Goal: Task Accomplishment & Management: Use online tool/utility

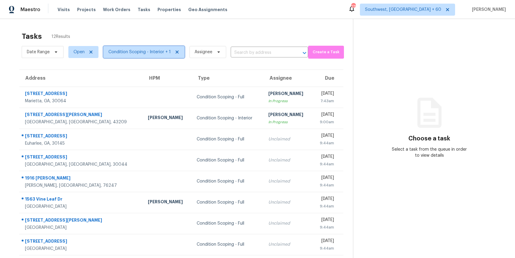
click at [151, 55] on span "Condition Scoping - Interior + 1" at bounding box center [143, 52] width 81 height 12
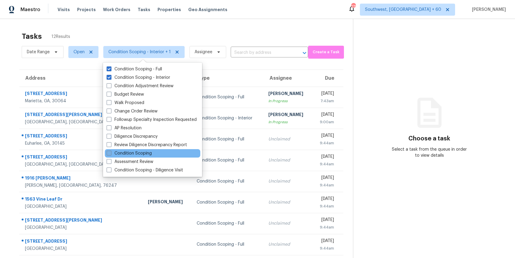
click at [149, 153] on label "Condition Scoping" at bounding box center [129, 154] width 45 height 6
click at [111, 153] on input "Condition Scoping" at bounding box center [109, 153] width 4 height 4
checkbox input "true"
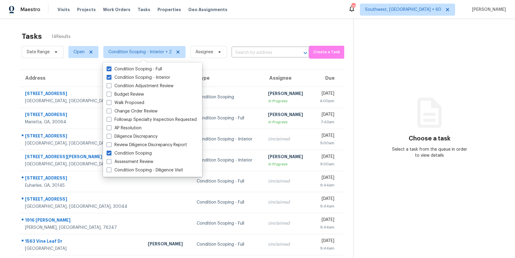
click at [188, 37] on div "Tasks 14 Results" at bounding box center [188, 37] width 332 height 16
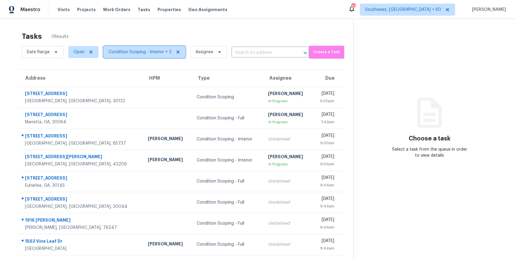
click at [149, 51] on span "Condition Scoping - Interior + 2" at bounding box center [139, 52] width 63 height 6
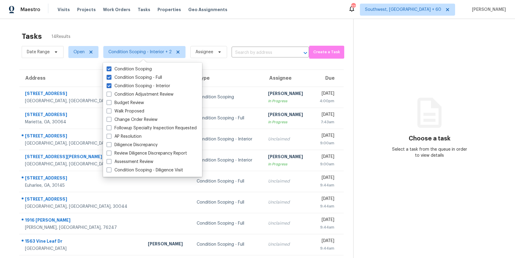
click at [193, 31] on div "Tasks 14 Results" at bounding box center [188, 37] width 332 height 16
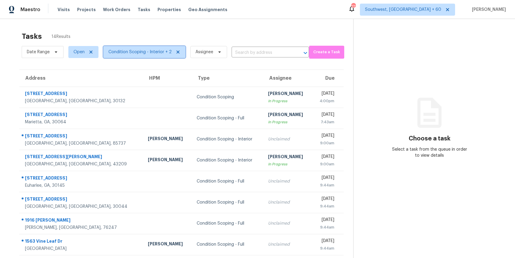
click at [160, 55] on span "Condition Scoping - Interior + 2" at bounding box center [139, 52] width 63 height 6
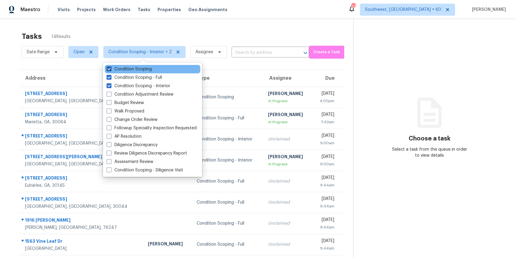
click at [140, 68] on label "Condition Scoping" at bounding box center [129, 69] width 45 height 6
click at [111, 68] on input "Condition Scoping" at bounding box center [109, 68] width 4 height 4
checkbox input "false"
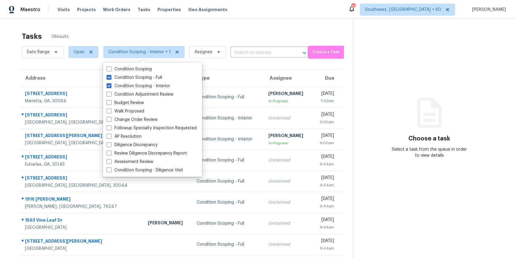
click at [226, 30] on div "Tasks 0 Results" at bounding box center [187, 37] width 331 height 16
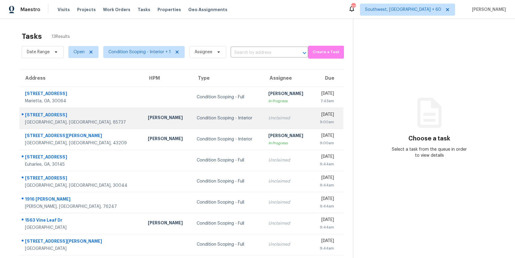
click at [268, 117] on div "Unclaimed" at bounding box center [287, 118] width 39 height 6
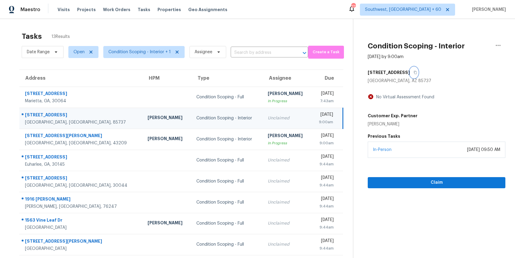
click at [417, 73] on icon "button" at bounding box center [416, 73] width 4 height 4
click at [237, 49] on input "text" at bounding box center [261, 52] width 61 height 9
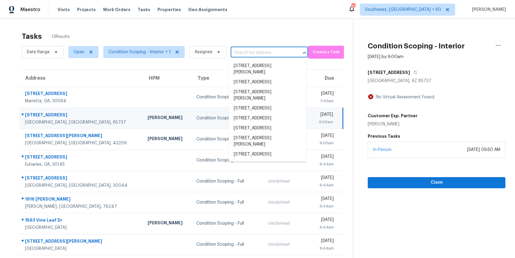
paste input "3959 Wood Path Dr, Stone Mountain, GA 30083"
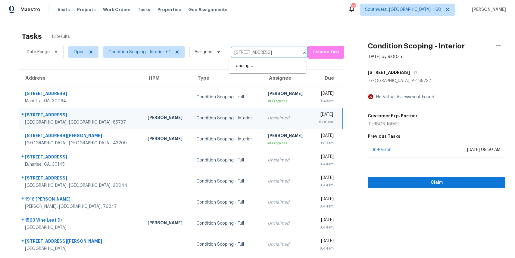
scroll to position [0, 37]
type input "3959 Wood Path Dr, Stone Mountain, GA 30083"
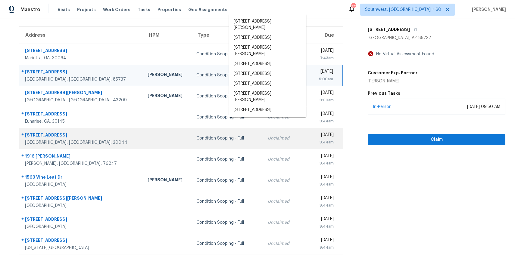
scroll to position [55, 0]
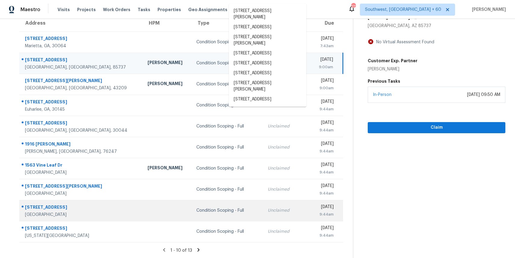
click at [192, 215] on td "Condition Scoping - Full" at bounding box center [227, 210] width 71 height 21
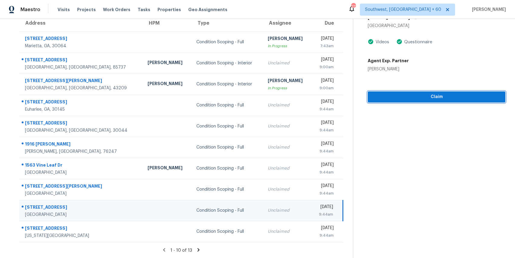
click at [437, 98] on span "Claim" at bounding box center [437, 97] width 128 height 8
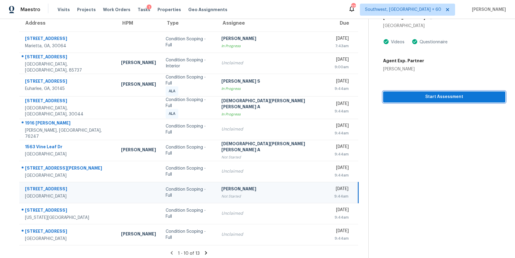
click at [455, 98] on span "Start Assessment" at bounding box center [444, 97] width 113 height 8
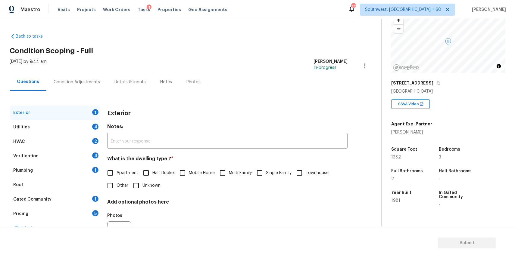
scroll to position [41, 0]
click at [437, 84] on icon "button" at bounding box center [439, 84] width 4 height 4
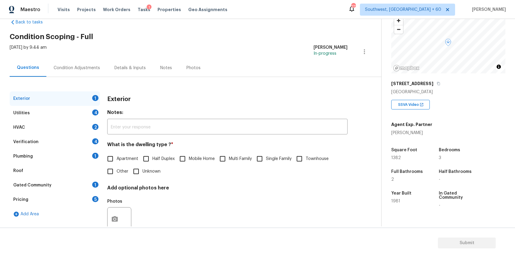
click at [261, 158] on input "Single Family" at bounding box center [259, 159] width 13 height 13
checkbox input "true"
click at [91, 112] on div "Utilities 4" at bounding box center [55, 113] width 90 height 14
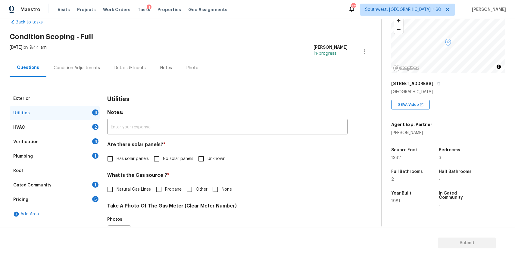
click at [161, 161] on input "No solar panels" at bounding box center [156, 159] width 13 height 13
checkbox input "true"
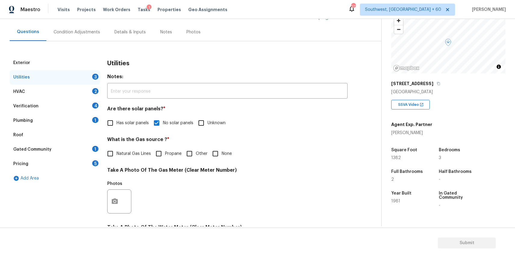
scroll to position [58, 0]
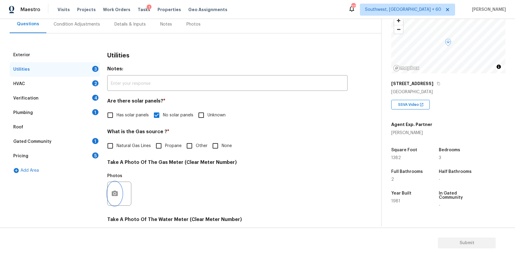
click at [115, 194] on circle "button" at bounding box center [115, 194] width 2 height 2
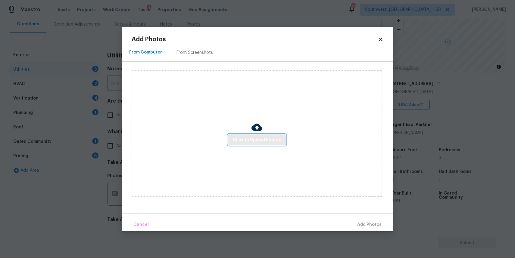
click at [271, 143] on span "Click to Upload Photos" at bounding box center [257, 140] width 48 height 8
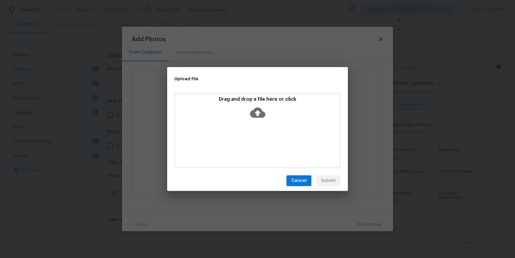
click at [271, 143] on div "Drag and drop a file here or click" at bounding box center [257, 130] width 166 height 75
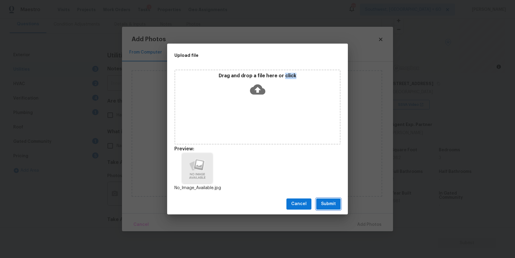
click at [325, 202] on span "Submit" at bounding box center [328, 205] width 15 height 8
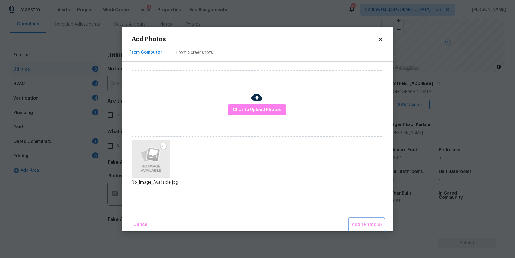
click at [370, 230] on button "Add 1 Photo(s)" at bounding box center [366, 225] width 35 height 13
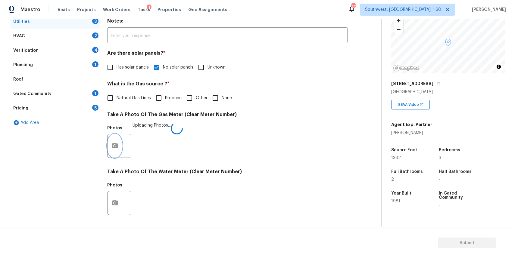
scroll to position [195, 0]
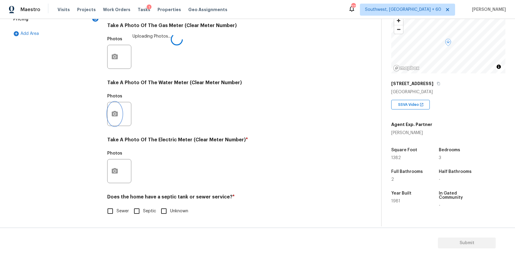
click at [108, 113] on button "button" at bounding box center [115, 113] width 14 height 23
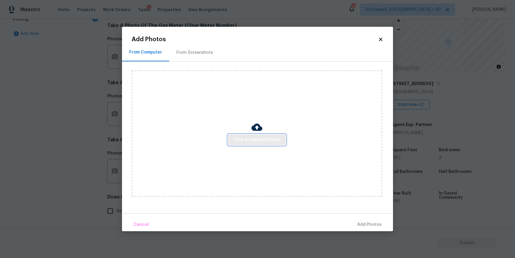
click at [241, 140] on span "Click to Upload Photos" at bounding box center [257, 140] width 48 height 8
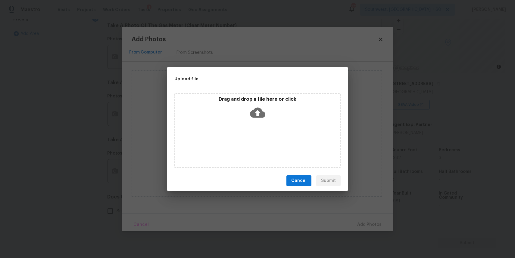
click at [241, 140] on div "Drag and drop a file here or click" at bounding box center [257, 130] width 166 height 75
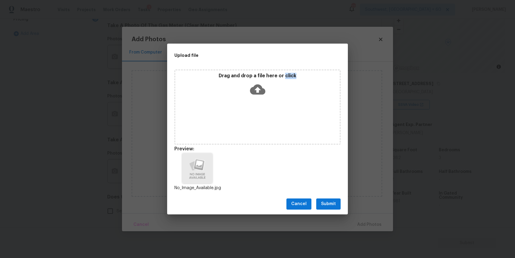
click at [325, 201] on span "Submit" at bounding box center [328, 205] width 15 height 8
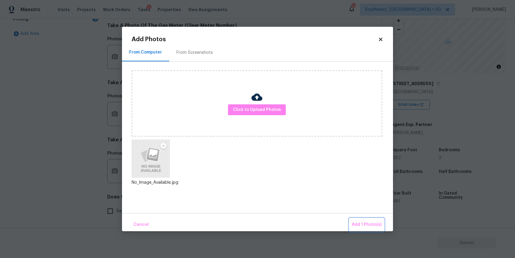
click at [361, 221] on button "Add 1 Photo(s)" at bounding box center [366, 225] width 35 height 13
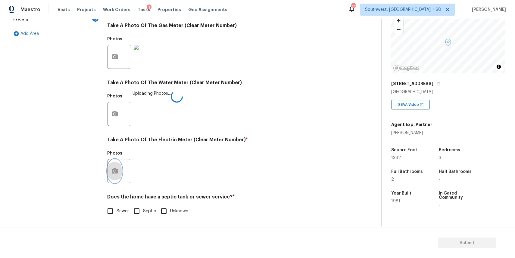
click at [121, 175] on button "button" at bounding box center [115, 171] width 14 height 23
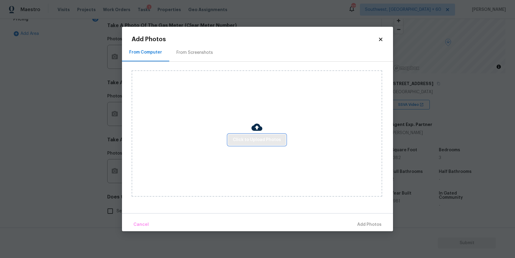
click at [251, 145] on button "Click to Upload Photos" at bounding box center [257, 140] width 58 height 11
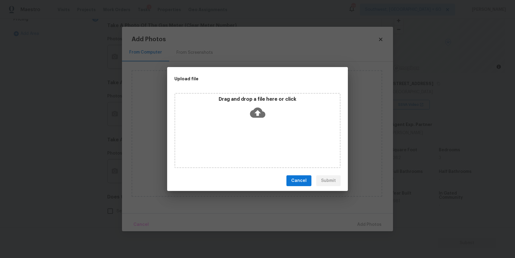
click at [251, 145] on div "Drag and drop a file here or click" at bounding box center [257, 130] width 166 height 75
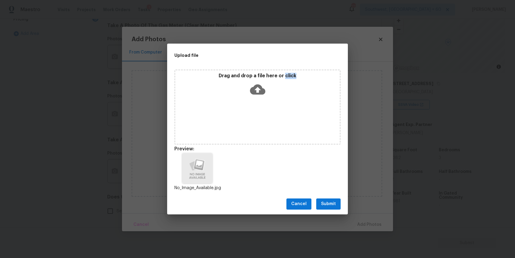
click at [335, 201] on span "Submit" at bounding box center [328, 205] width 15 height 8
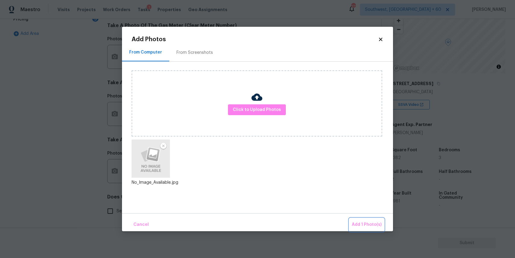
click at [359, 221] on button "Add 1 Photo(s)" at bounding box center [366, 225] width 35 height 13
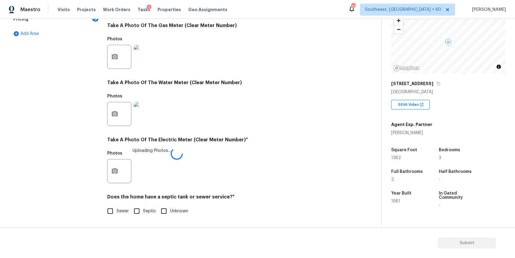
click at [120, 211] on span "Sewer" at bounding box center [123, 211] width 12 height 6
click at [117, 211] on input "Sewer" at bounding box center [110, 211] width 13 height 13
checkbox input "true"
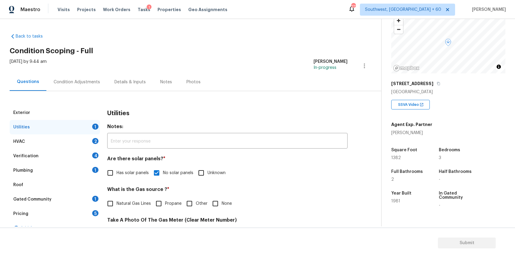
click at [76, 143] on div "HVAC 2" at bounding box center [55, 142] width 90 height 14
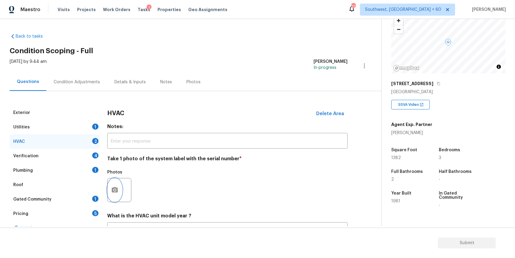
click at [114, 193] on icon "button" at bounding box center [114, 190] width 7 height 7
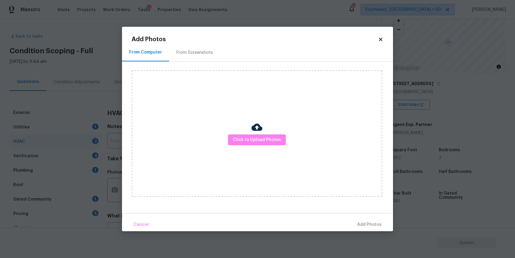
click at [240, 153] on div "Click to Upload Photos" at bounding box center [257, 133] width 251 height 127
click at [254, 139] on span "Click to Upload Photos" at bounding box center [257, 140] width 48 height 8
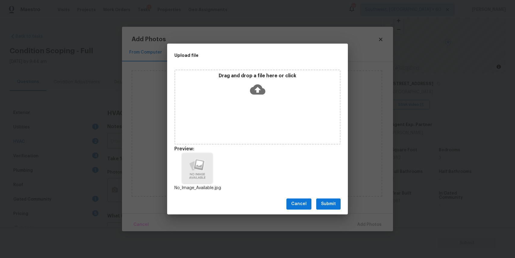
click at [321, 205] on button "Submit" at bounding box center [328, 204] width 24 height 11
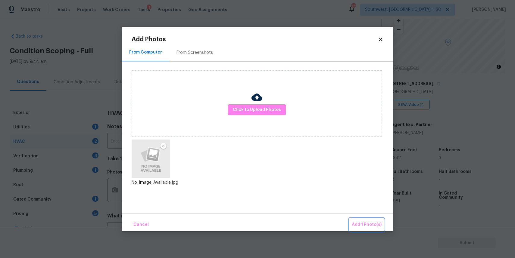
click at [359, 227] on span "Add 1 Photo(s)" at bounding box center [367, 225] width 30 height 8
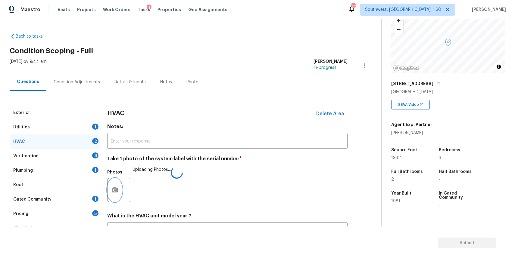
scroll to position [52, 0]
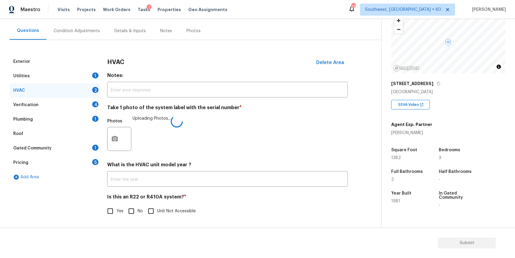
click at [137, 214] on input "No" at bounding box center [131, 211] width 13 height 13
checkbox input "true"
click at [92, 108] on div "Verification 4" at bounding box center [55, 105] width 90 height 14
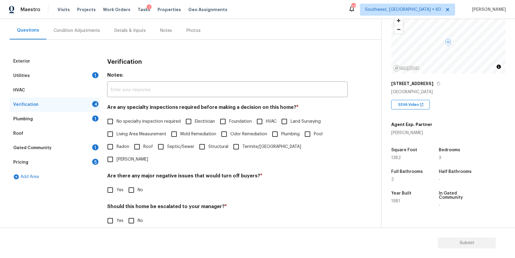
click at [146, 122] on span "No specialty inspection required" at bounding box center [149, 122] width 64 height 6
click at [117, 122] on input "No specialty inspection required" at bounding box center [110, 121] width 13 height 13
checkbox input "true"
click at [121, 187] on span "Yes" at bounding box center [120, 190] width 7 height 6
click at [117, 184] on input "Yes" at bounding box center [110, 190] width 13 height 13
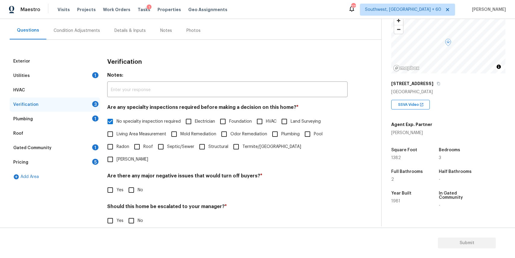
checkbox input "true"
click at [128, 185] on input "No" at bounding box center [131, 191] width 13 height 13
checkbox input "true"
checkbox input "false"
click at [129, 215] on input "No" at bounding box center [131, 221] width 13 height 13
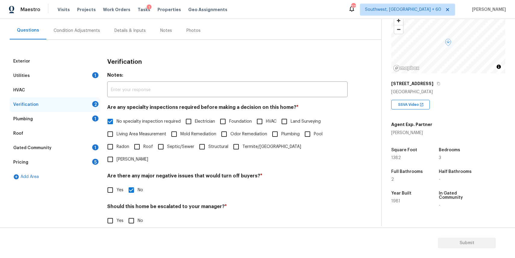
checkbox input "true"
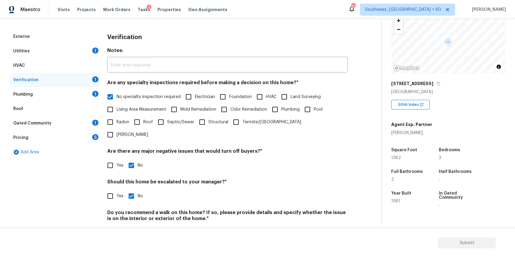
scroll to position [85, 0]
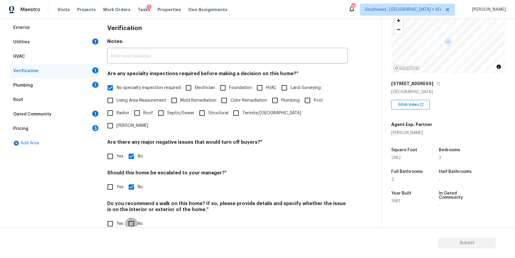
click at [130, 218] on input "No" at bounding box center [131, 224] width 13 height 13
checkbox input "true"
click at [86, 84] on div "Plumbing 1" at bounding box center [55, 85] width 90 height 14
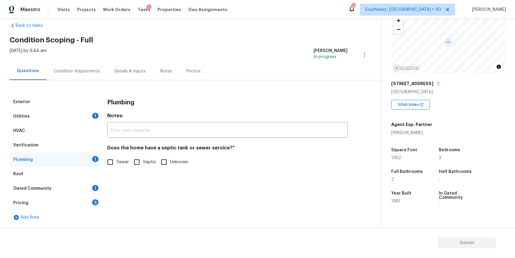
click at [121, 162] on span "Sewer" at bounding box center [123, 162] width 12 height 6
click at [117, 162] on input "Sewer" at bounding box center [110, 162] width 13 height 13
checkbox input "true"
click at [83, 186] on div "Gated Community 1" at bounding box center [55, 189] width 90 height 14
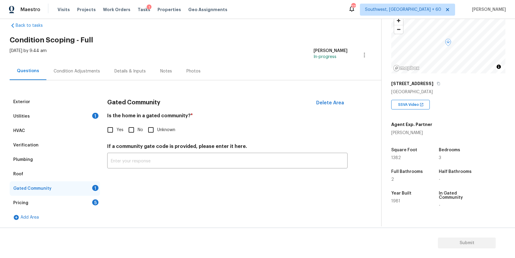
click at [129, 132] on input "No" at bounding box center [131, 130] width 13 height 13
checkbox input "true"
click at [88, 202] on div "Pricing 5" at bounding box center [55, 203] width 90 height 14
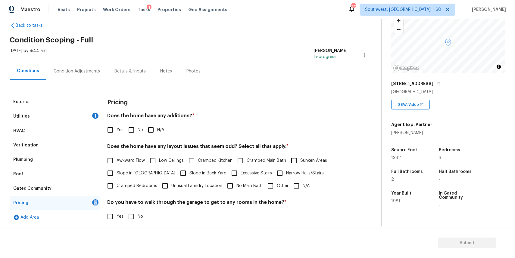
click at [146, 132] on input "N/A" at bounding box center [151, 130] width 13 height 13
checkbox input "true"
click at [291, 185] on input "N/A" at bounding box center [296, 186] width 13 height 13
checkbox input "true"
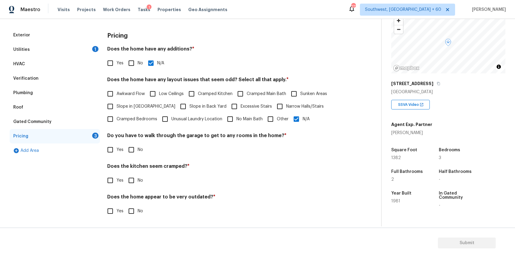
click at [132, 152] on input "No" at bounding box center [131, 150] width 13 height 13
checkbox input "true"
click at [136, 179] on input "No" at bounding box center [131, 181] width 13 height 13
checkbox input "true"
click at [127, 211] on input "No" at bounding box center [131, 211] width 13 height 13
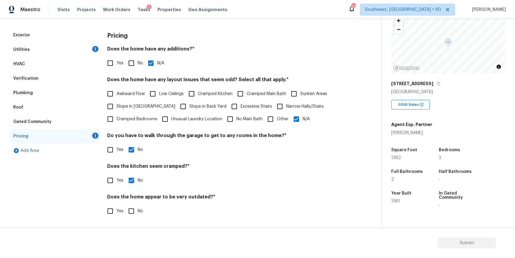
checkbox input "true"
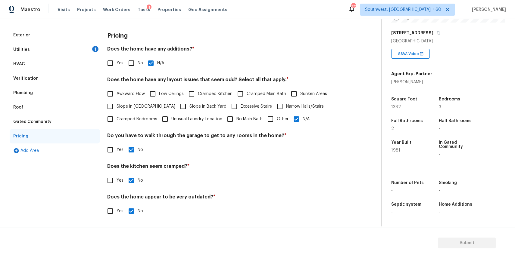
scroll to position [0, 0]
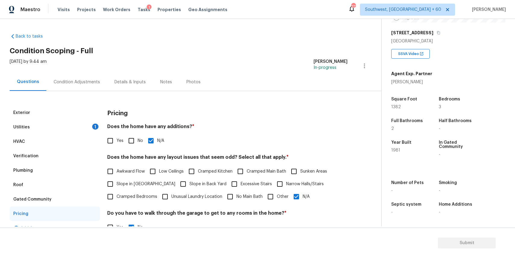
click at [98, 78] on div "Condition Adjustments" at bounding box center [76, 82] width 61 height 18
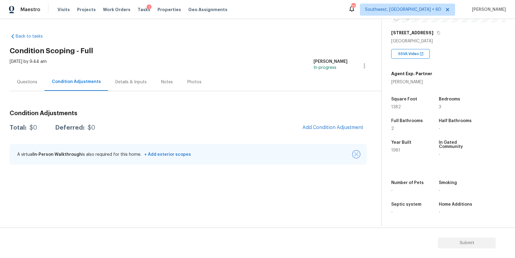
click at [356, 157] on button "button" at bounding box center [356, 155] width 6 height 6
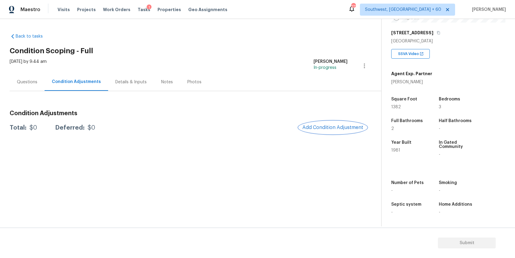
click at [341, 130] on span "Add Condition Adjustment" at bounding box center [332, 127] width 61 height 5
click at [159, 108] on body "Maestro Visits Projects Work Orders Tasks 1 Properties Geo Assignments 772 Sout…" at bounding box center [257, 129] width 515 height 258
click at [37, 89] on div "Questions" at bounding box center [27, 82] width 35 height 18
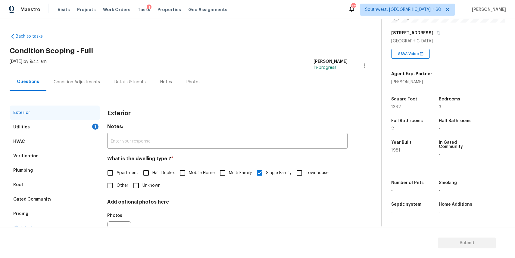
click at [91, 87] on div "Condition Adjustments" at bounding box center [76, 82] width 61 height 18
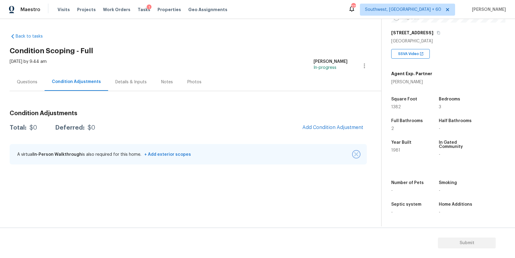
click at [355, 153] on img "button" at bounding box center [356, 154] width 4 height 4
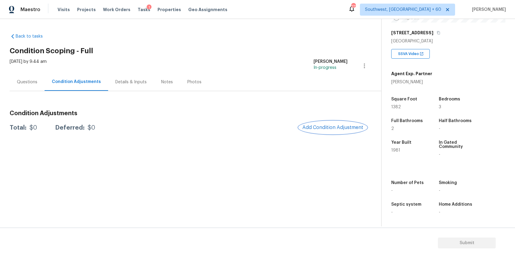
click at [332, 123] on button "Add Condition Adjustment" at bounding box center [333, 127] width 68 height 13
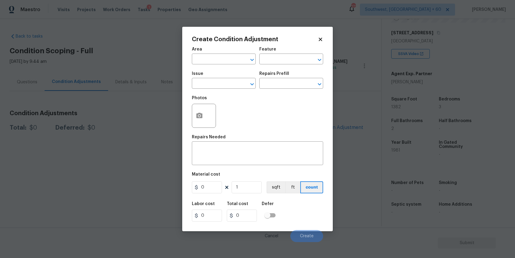
click at [194, 70] on span "Issue ​" at bounding box center [224, 80] width 64 height 24
click at [208, 87] on input "text" at bounding box center [215, 84] width 47 height 9
click at [200, 112] on li "Landscape Package" at bounding box center [224, 112] width 64 height 10
type input "Landscape Package"
click at [286, 95] on div "Photos" at bounding box center [257, 111] width 131 height 39
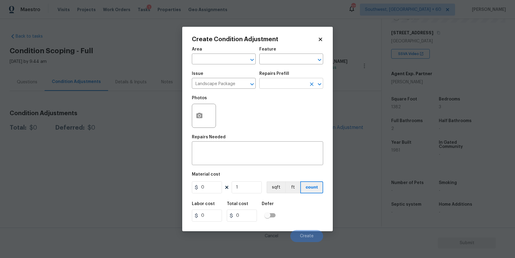
click at [290, 87] on input "text" at bounding box center [282, 84] width 47 height 9
click at [297, 105] on li "Initial landscaping package $70.00" at bounding box center [291, 101] width 64 height 16
type input "Home Readiness Packages"
type textarea "Mowing of grass up to 6" in height. Mow, edge along driveways & sidewalks, trim…"
type input "70"
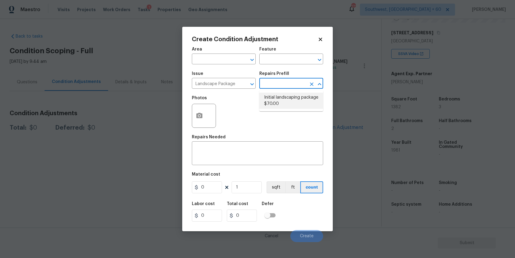
type input "70"
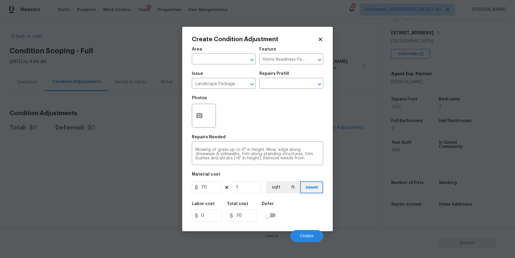
click at [216, 194] on figure "Material cost 70 1 sqft ft count" at bounding box center [257, 184] width 131 height 22
click at [216, 192] on input "70" at bounding box center [207, 188] width 30 height 12
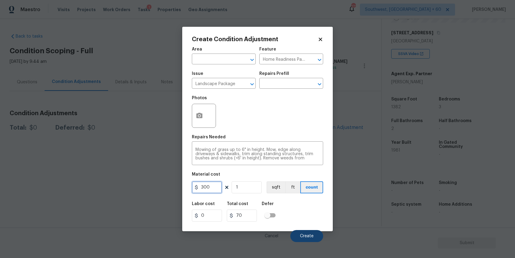
type input "300"
click at [305, 237] on span "Create" at bounding box center [307, 236] width 14 height 5
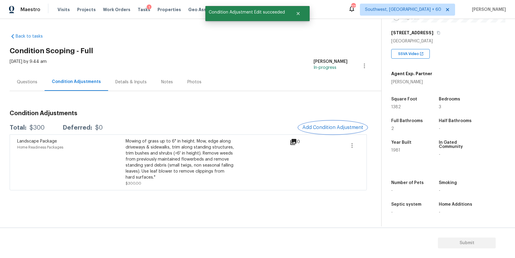
click at [346, 127] on span "Add Condition Adjustment" at bounding box center [332, 127] width 61 height 5
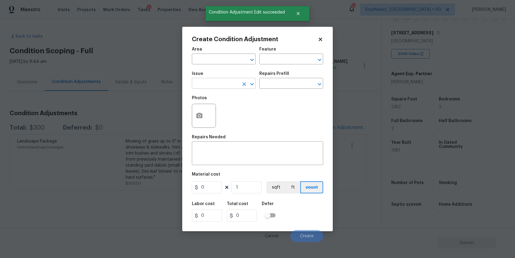
click at [210, 87] on input "text" at bounding box center [215, 84] width 47 height 9
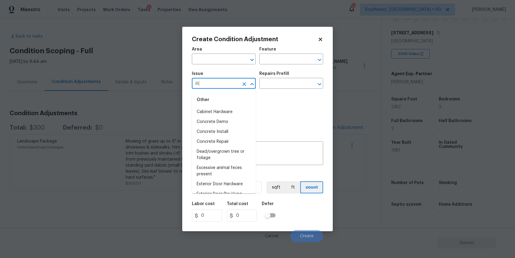
type input "R"
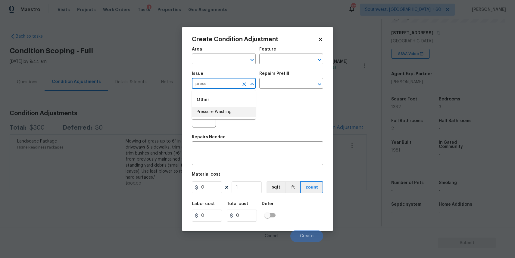
click at [219, 107] on div "Other" at bounding box center [224, 100] width 64 height 14
click at [236, 116] on li "Pressure Washing" at bounding box center [224, 112] width 64 height 10
type input "Pressure Washing"
click at [278, 87] on input "text" at bounding box center [282, 84] width 47 height 9
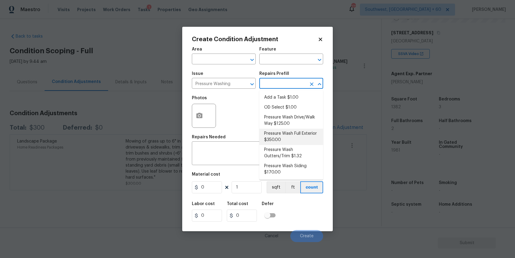
click at [296, 136] on li "Pressure Wash Full Exterior $350.00" at bounding box center [291, 137] width 64 height 16
type input "Siding"
type textarea "Pressure wash the House, Flatwork, Deck and Garage interior."
type input "350"
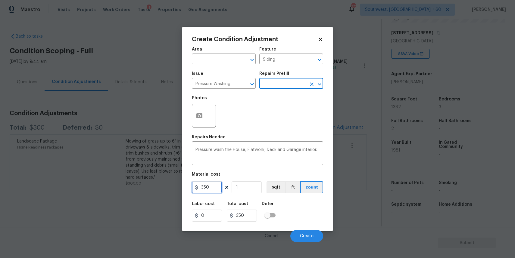
click at [217, 190] on input "350" at bounding box center [207, 188] width 30 height 12
type input "300"
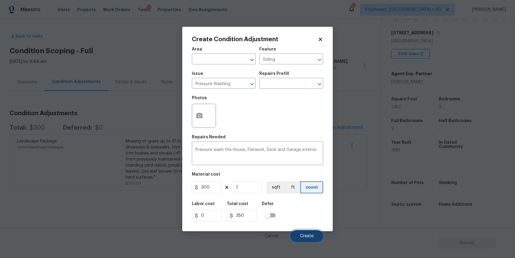
type input "300"
click at [307, 237] on span "Create" at bounding box center [307, 236] width 14 height 5
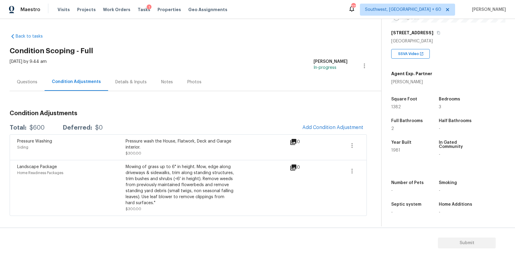
click at [306, 123] on span "Add Condition Adjustment" at bounding box center [333, 127] width 68 height 13
click at [327, 128] on span "Add Condition Adjustment" at bounding box center [332, 127] width 61 height 5
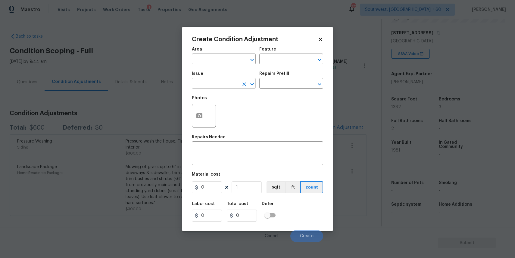
click at [221, 83] on input "text" at bounding box center [215, 84] width 47 height 9
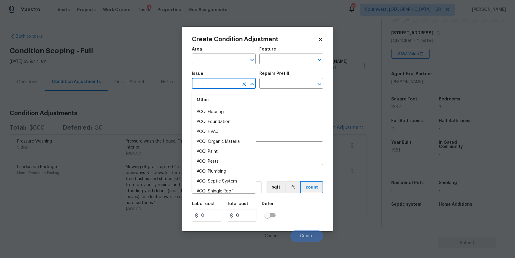
click at [221, 92] on ul "Other ACQ: Flooring ACQ: Foundation ACQ: HVAC ACQ: Organic Material ACQ: Paint …" at bounding box center [224, 141] width 64 height 103
type input "d"
click at [371, 138] on body "Maestro Visits Projects Work Orders Tasks 1 Properties Geo Assignments 772 Sout…" at bounding box center [257, 129] width 515 height 258
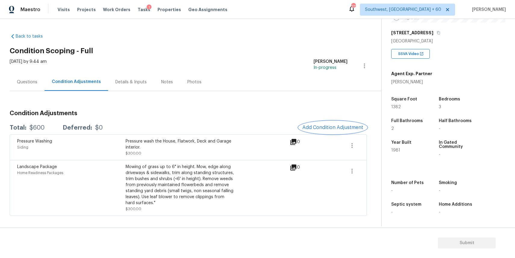
click at [332, 130] on button "Add Condition Adjustment" at bounding box center [333, 127] width 68 height 13
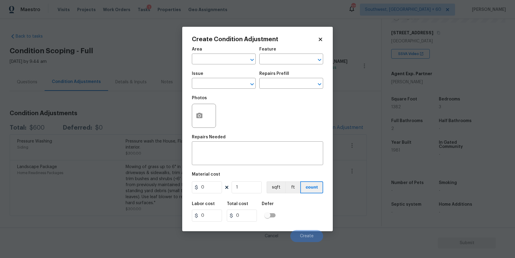
click at [232, 90] on span "Issue ​" at bounding box center [224, 80] width 64 height 24
click at [233, 80] on input "text" at bounding box center [215, 84] width 47 height 9
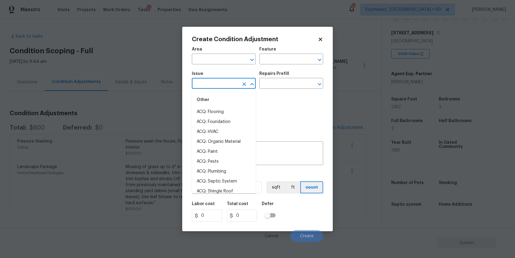
click at [233, 84] on input "text" at bounding box center [215, 84] width 47 height 9
type input "d"
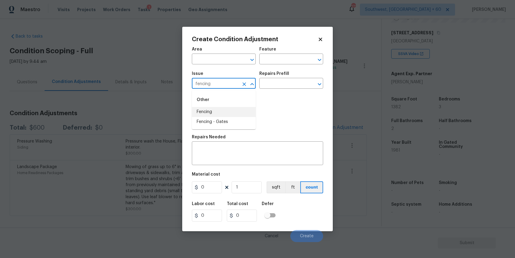
click at [228, 109] on li "Fencing" at bounding box center [224, 112] width 64 height 10
type input "Fencing"
click at [269, 83] on input "text" at bounding box center [282, 84] width 47 height 9
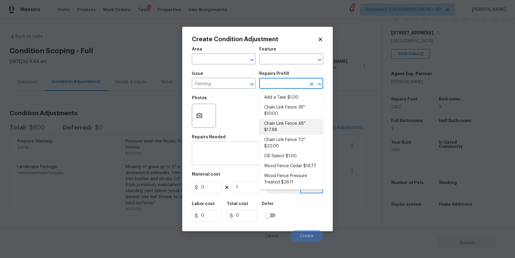
click at [233, 152] on textarea at bounding box center [258, 154] width 124 height 13
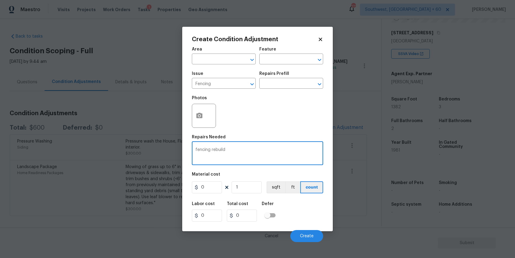
type textarea "fencing rebuild"
click at [209, 188] on input "0" at bounding box center [207, 188] width 30 height 12
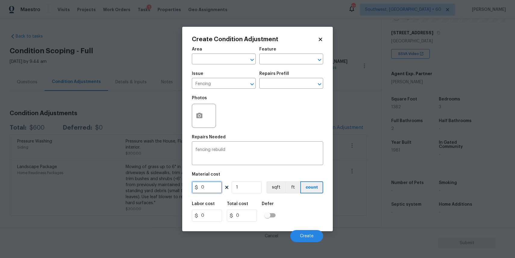
click at [209, 188] on input "0" at bounding box center [207, 188] width 30 height 12
type input "1500"
click at [200, 116] on circle "button" at bounding box center [200, 116] width 2 height 2
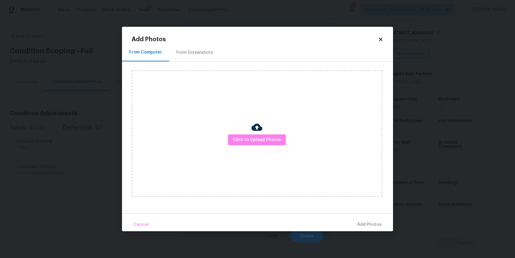
click at [200, 116] on div "Click to Upload Photos" at bounding box center [257, 133] width 251 height 127
click at [257, 139] on span "Click to Upload Photos" at bounding box center [257, 140] width 48 height 8
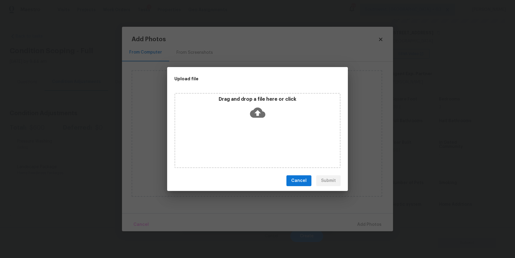
click at [257, 139] on div "Drag and drop a file here or click" at bounding box center [257, 130] width 166 height 75
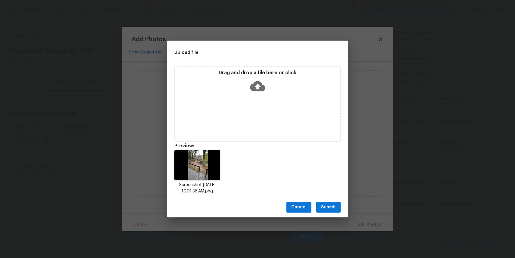
click at [333, 203] on button "Submit" at bounding box center [328, 207] width 24 height 11
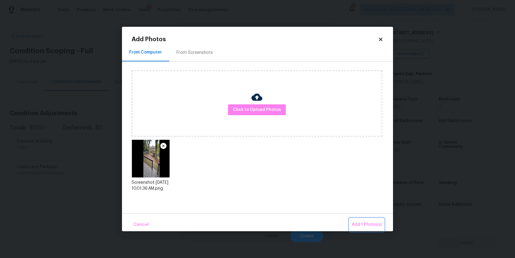
click at [368, 224] on span "Add 1 Photo(s)" at bounding box center [367, 225] width 30 height 8
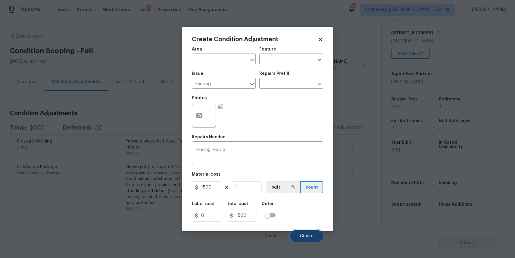
click at [315, 232] on button "Create" at bounding box center [306, 236] width 33 height 12
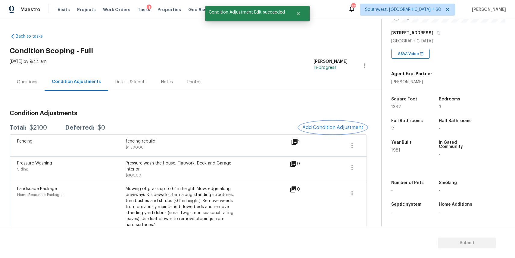
click at [341, 125] on span "Add Condition Adjustment" at bounding box center [332, 127] width 61 height 5
click at [341, 125] on body "Maestro Visits Projects Work Orders Tasks 1 Properties Geo Assignments 772 Sout…" at bounding box center [257, 129] width 515 height 258
click at [330, 125] on button "Add Condition Adjustment" at bounding box center [333, 127] width 68 height 13
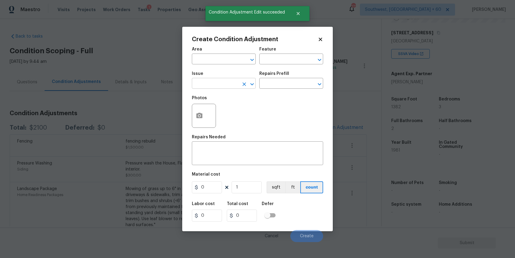
click at [223, 87] on input "text" at bounding box center [215, 84] width 47 height 9
click at [212, 115] on li "Debris/garbage on site" at bounding box center [224, 112] width 64 height 10
type input "Debris/garbage on site"
click at [287, 88] on input "text" at bounding box center [282, 84] width 47 height 9
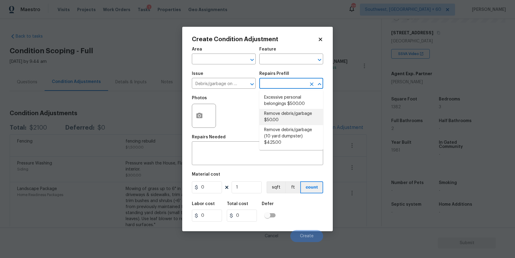
click at [297, 111] on li "Remove debris/garbage $50.00" at bounding box center [291, 117] width 64 height 16
type textarea "Remove, haul off, and properly dispose of any debris left by seller to offsite …"
type input "50"
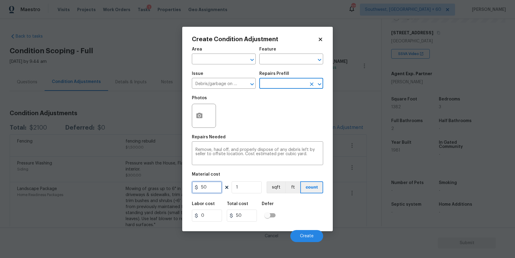
click at [209, 191] on input "50" at bounding box center [207, 188] width 30 height 12
type input "500"
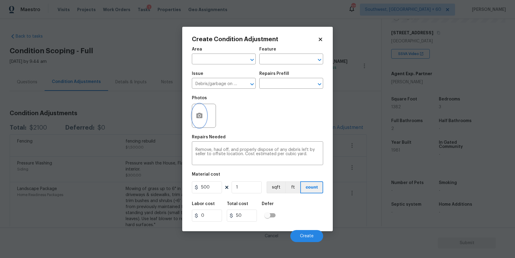
type input "500"
click at [203, 115] on button "button" at bounding box center [199, 115] width 14 height 23
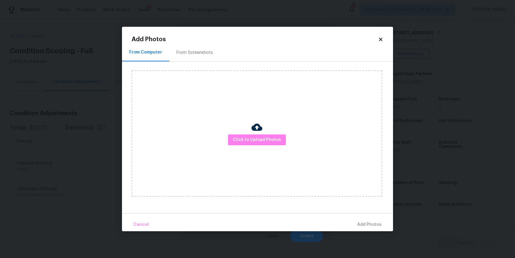
click at [262, 119] on div "Click to Upload Photos" at bounding box center [257, 133] width 251 height 127
click at [267, 139] on span "Click to Upload Photos" at bounding box center [257, 140] width 48 height 8
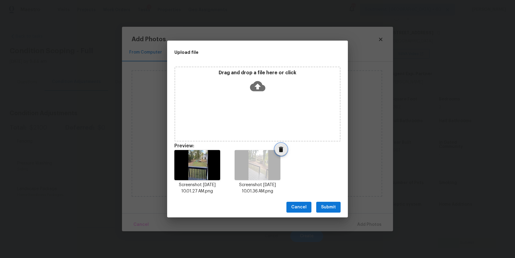
click at [284, 152] on icon "Delete" at bounding box center [280, 149] width 7 height 7
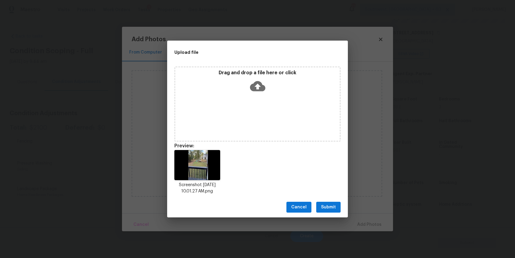
click at [255, 103] on div "Drag and drop a file here or click" at bounding box center [257, 104] width 166 height 75
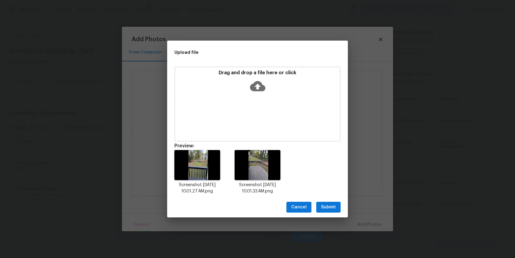
click at [337, 212] on button "Submit" at bounding box center [328, 207] width 24 height 11
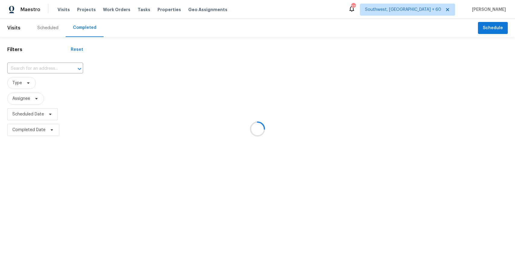
click at [34, 66] on div at bounding box center [257, 129] width 515 height 258
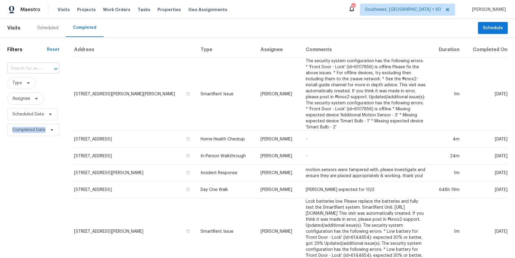
click at [38, 67] on input "text" at bounding box center [24, 68] width 35 height 9
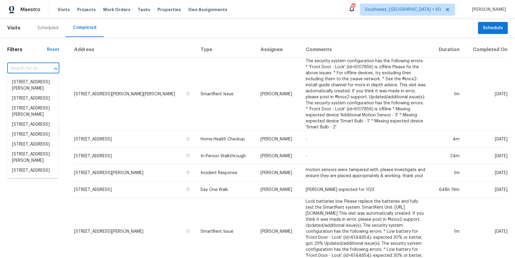
paste input "[STREET_ADDRESS]"
type input "[STREET_ADDRESS]"
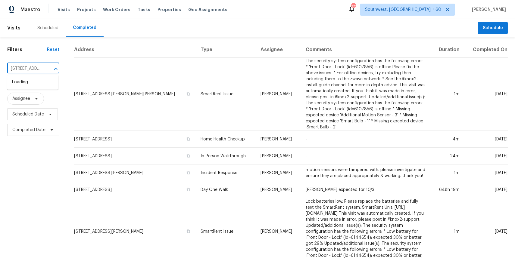
scroll to position [0, 55]
click at [40, 84] on li "11597 N Meadow Sage Dr, Tucson, AZ 85737" at bounding box center [32, 82] width 51 height 10
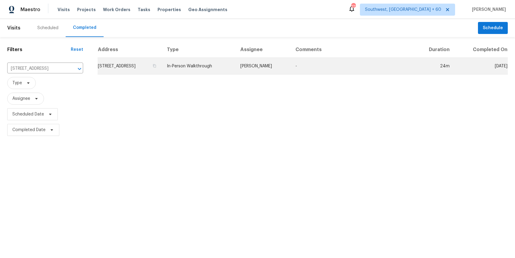
click at [226, 63] on td "In-Person Walkthrough" at bounding box center [199, 66] width 74 height 17
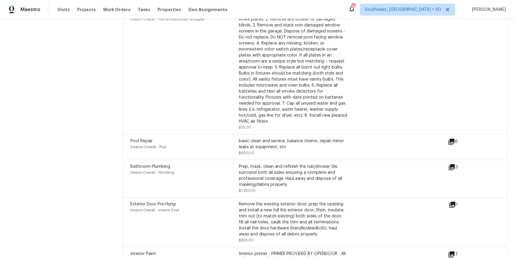
scroll to position [1795, 0]
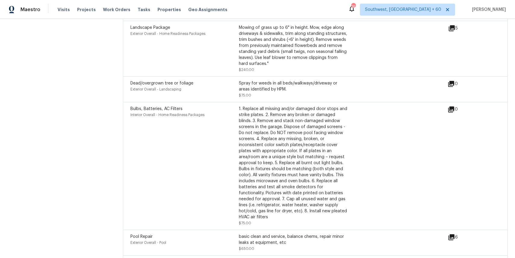
click at [138, 7] on div "Tasks" at bounding box center [144, 10] width 13 height 6
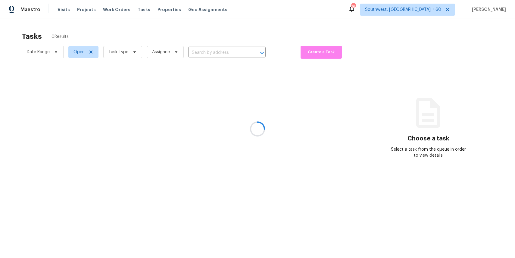
click at [140, 14] on div at bounding box center [257, 129] width 515 height 258
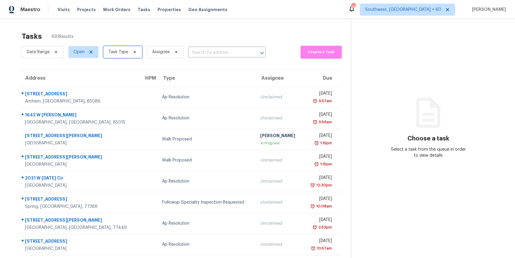
click at [111, 49] on span "Task Type" at bounding box center [118, 52] width 20 height 6
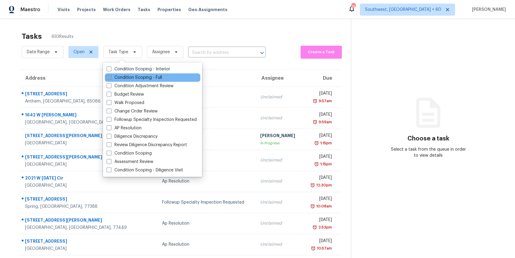
click at [154, 78] on label "Condition Scoping - Full" at bounding box center [134, 78] width 55 height 6
click at [111, 78] on input "Condition Scoping - Full" at bounding box center [109, 77] width 4 height 4
checkbox input "true"
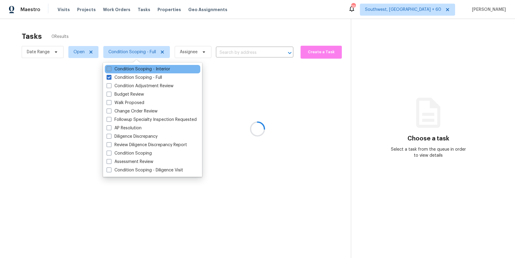
click at [153, 68] on label "Condition Scoping - Interior" at bounding box center [139, 69] width 64 height 6
click at [111, 68] on input "Condition Scoping - Interior" at bounding box center [109, 68] width 4 height 4
checkbox input "true"
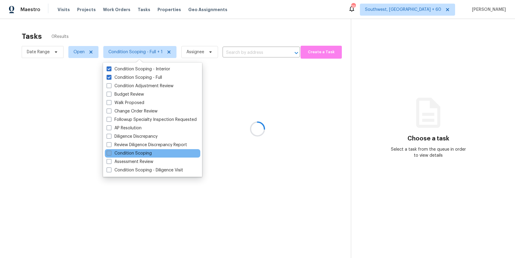
click at [149, 156] on label "Condition Scoping" at bounding box center [129, 154] width 45 height 6
click at [111, 155] on input "Condition Scoping" at bounding box center [109, 153] width 4 height 4
checkbox input "true"
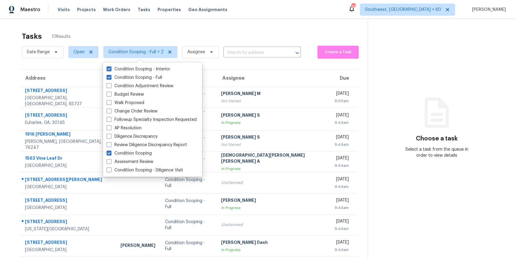
click at [239, 48] on div "Date Range Open Condition Scoping - Full + 2 Assignee ​" at bounding box center [161, 52] width 279 height 16
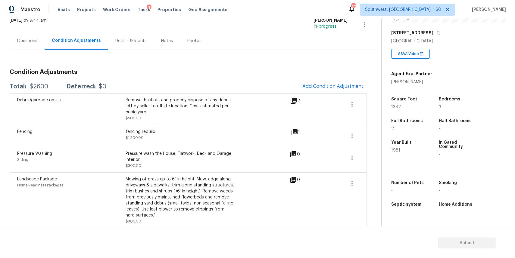
scroll to position [45, 0]
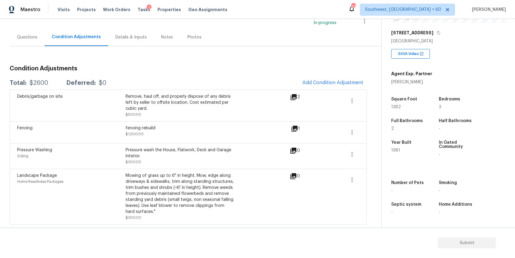
click at [336, 89] on button "Add Condition Adjustment" at bounding box center [333, 83] width 68 height 13
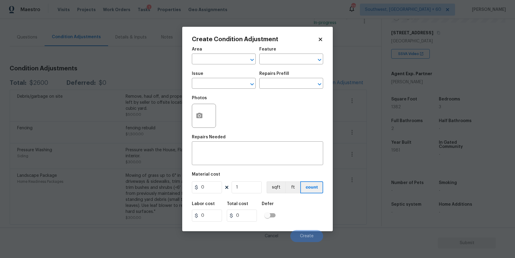
click at [166, 84] on body "Maestro Visits Projects Work Orders Tasks 1 Properties Geo Assignments 770 Sout…" at bounding box center [257, 129] width 515 height 258
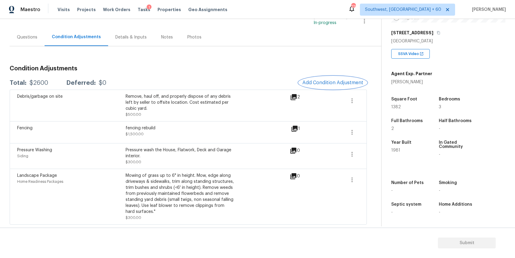
click at [327, 86] on button "Add Condition Adjustment" at bounding box center [333, 83] width 68 height 13
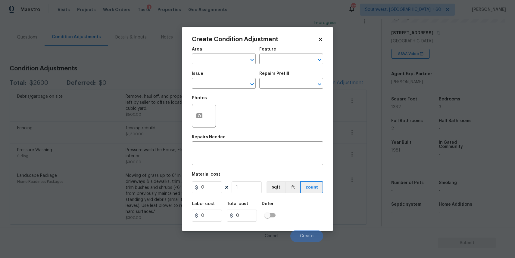
click at [147, 127] on body "Maestro Visits Projects Work Orders Tasks 1 Properties Geo Assignments 770 Sout…" at bounding box center [257, 129] width 515 height 258
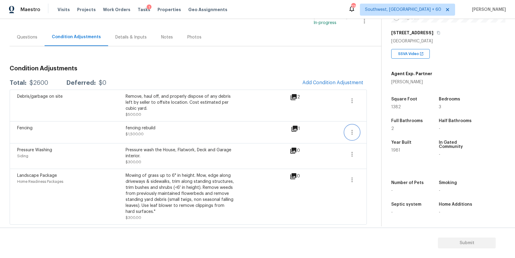
click at [353, 134] on icon "button" at bounding box center [352, 132] width 7 height 7
click at [374, 130] on div "Edit" at bounding box center [386, 131] width 47 height 6
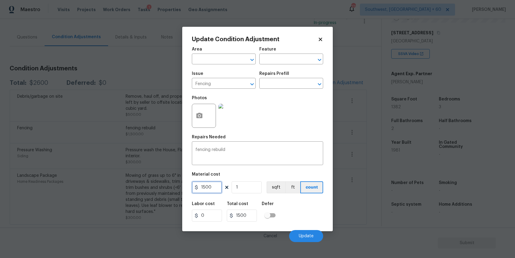
click at [209, 191] on input "1500" at bounding box center [207, 188] width 30 height 12
type input "2000"
click at [312, 239] on span "Update" at bounding box center [306, 236] width 15 height 5
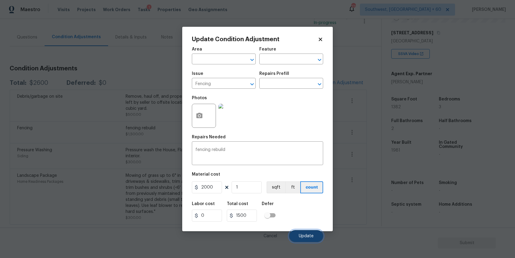
type input "2000"
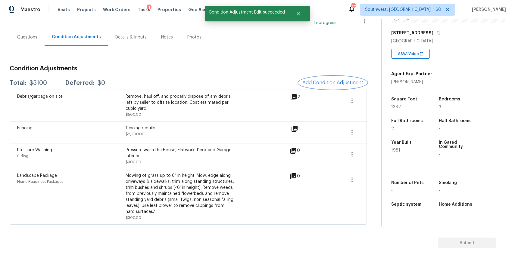
click at [337, 88] on button "Add Condition Adjustment" at bounding box center [333, 83] width 68 height 13
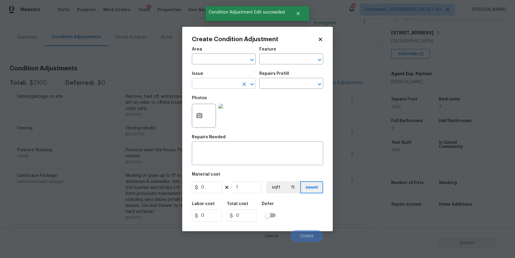
click at [218, 83] on input "text" at bounding box center [215, 84] width 47 height 9
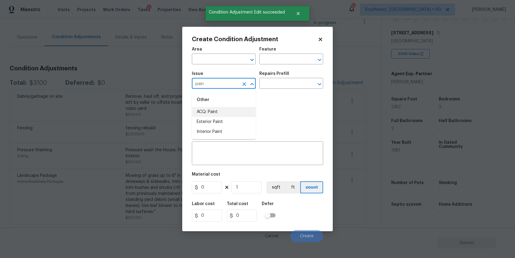
click at [227, 110] on li "ACQ: Paint" at bounding box center [224, 112] width 64 height 10
type input "ACQ: Paint"
click at [275, 83] on input "text" at bounding box center [282, 84] width 47 height 9
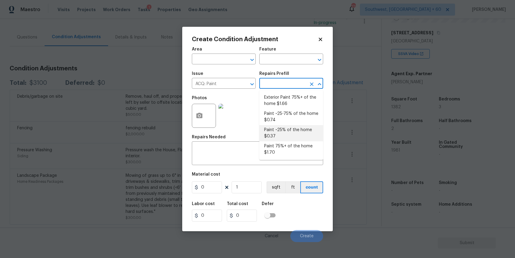
click at [292, 131] on li "Paint ~25% of the home $0.37" at bounding box center [291, 133] width 64 height 16
type input "Acquisition"
type textarea "Acquisition Scope: ~25% of the home needs interior paint"
type input "0.37"
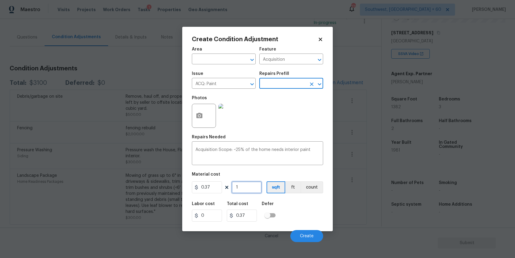
click at [244, 192] on input "1" at bounding box center [247, 188] width 30 height 12
type input "13"
type input "4.81"
type input "138"
type input "51.06"
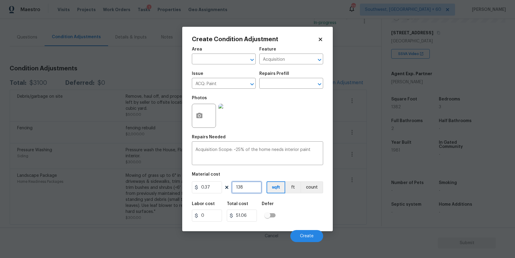
type input "1382"
type input "511.34"
type input "1382"
click at [305, 235] on span "Create" at bounding box center [307, 236] width 14 height 5
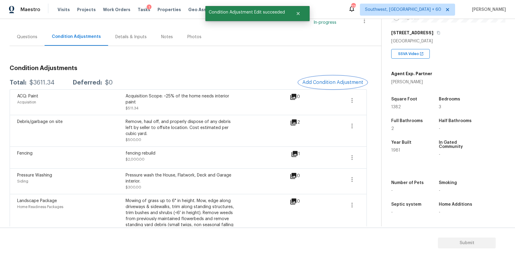
click at [331, 81] on span "Add Condition Adjustment" at bounding box center [332, 82] width 61 height 5
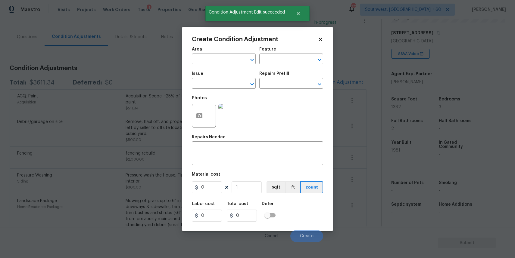
click at [221, 78] on div "Issue" at bounding box center [224, 76] width 64 height 8
click at [224, 86] on input "text" at bounding box center [215, 84] width 47 height 9
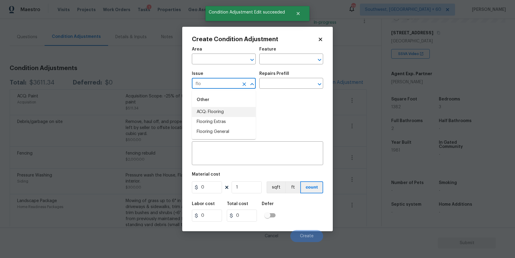
click at [234, 108] on li "ACQ: Flooring" at bounding box center [224, 112] width 64 height 10
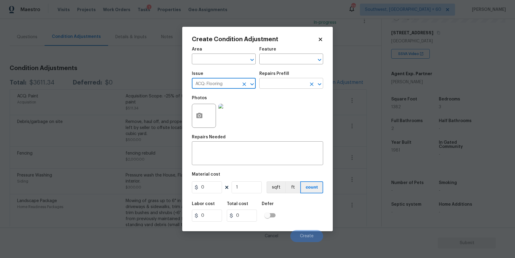
type input "ACQ: Flooring"
click at [273, 86] on input "text" at bounding box center [282, 84] width 47 height 9
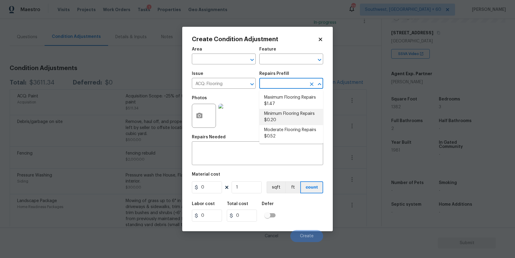
click at [289, 116] on li "Minimum Flooring Repairs $0.20" at bounding box center [291, 117] width 64 height 16
type input "Acquisition"
type textarea "Acquisition Scope: Minimum flooring repairs"
type input "0.2"
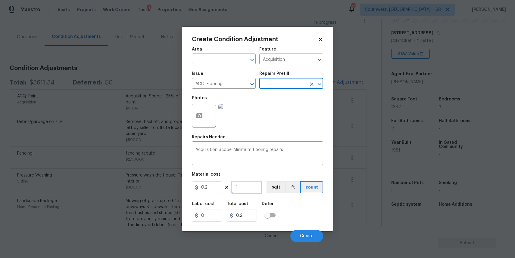
click at [248, 191] on input "1" at bounding box center [247, 188] width 30 height 12
click at [256, 203] on div "Total cost" at bounding box center [244, 206] width 35 height 8
click at [245, 182] on input "1" at bounding box center [247, 188] width 30 height 12
type input "13"
type input "2.6"
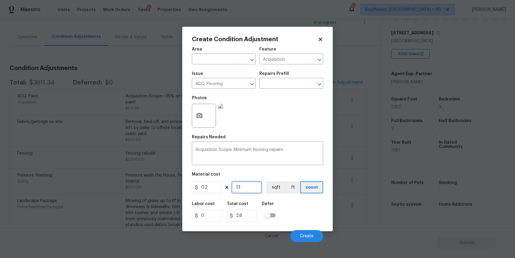
type input "138"
type input "27.6"
type input "1382"
type input "276.4"
type input "1382"
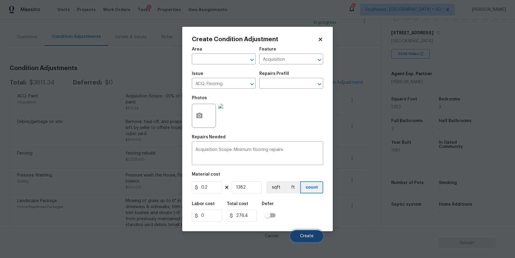
click at [310, 236] on span "Create" at bounding box center [307, 236] width 14 height 5
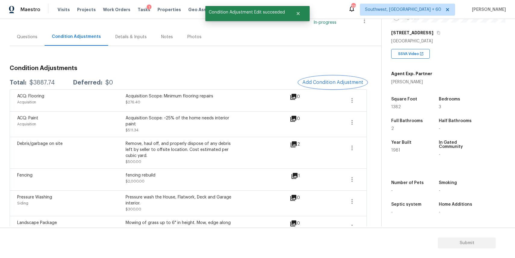
scroll to position [0, 0]
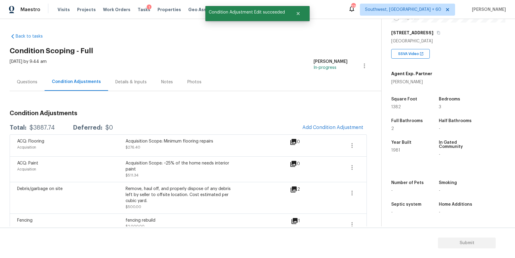
click at [34, 69] on div "Wed, Oct 15 2025 by 9:44 am" at bounding box center [28, 66] width 37 height 14
click at [36, 76] on div "Questions" at bounding box center [27, 82] width 35 height 18
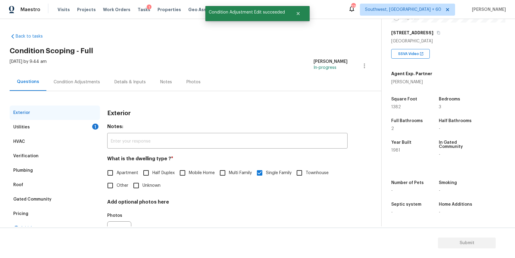
click at [58, 124] on div "Utilities 1" at bounding box center [55, 127] width 90 height 14
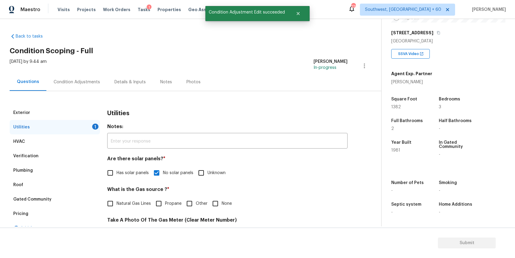
click at [123, 202] on span "Natural Gas Lines" at bounding box center [134, 204] width 34 height 6
click at [117, 202] on input "Natural Gas Lines" at bounding box center [110, 204] width 13 height 13
checkbox input "true"
click at [70, 69] on div "Wed, Oct 15 2025 by 9:44 am Ranjith Kumar P In-progress" at bounding box center [196, 66] width 372 height 14
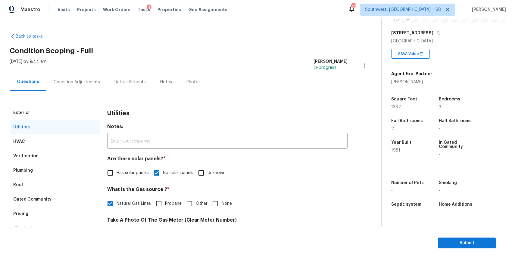
click at [77, 75] on div "Condition Adjustments" at bounding box center [76, 82] width 61 height 18
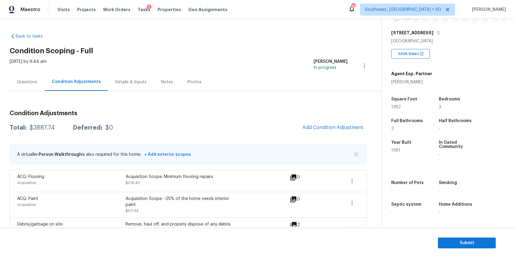
click at [37, 122] on div "Total: $3887.74 Deferred: $0 Add Condition Adjustment" at bounding box center [188, 127] width 357 height 13
copy div "$3887.74"
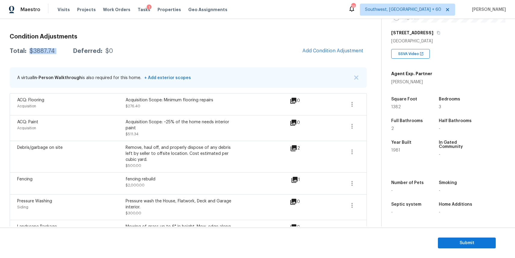
scroll to position [58, 0]
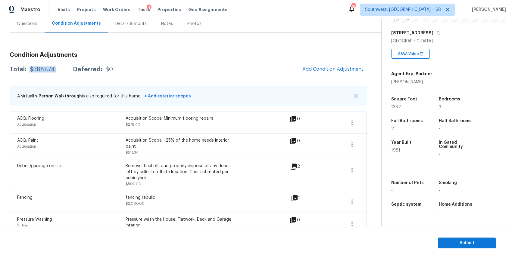
copy div "$3887.74"
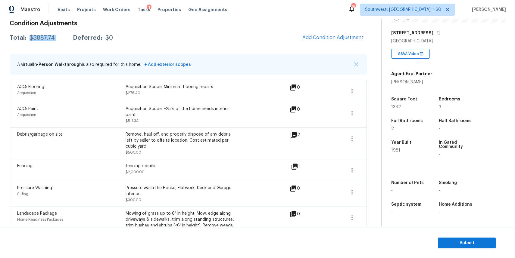
scroll to position [89, 0]
click at [247, 196] on div "Pressure Washing Siding Pressure wash the House, Flatwork, Deck and Garage inte…" at bounding box center [153, 195] width 273 height 18
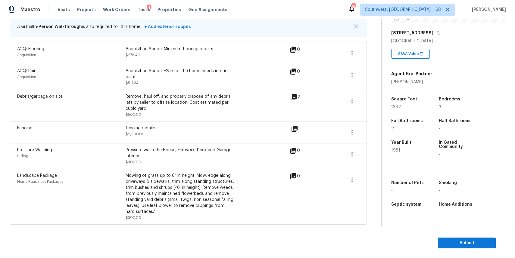
scroll to position [0, 0]
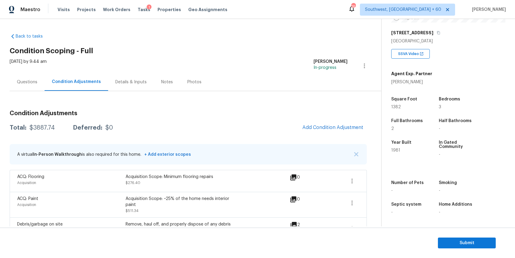
click at [30, 85] on div "Questions" at bounding box center [27, 82] width 20 height 6
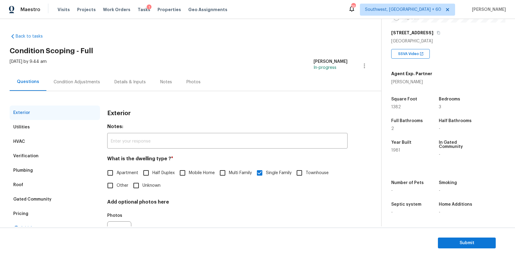
click at [83, 83] on div "Condition Adjustments" at bounding box center [77, 82] width 46 height 6
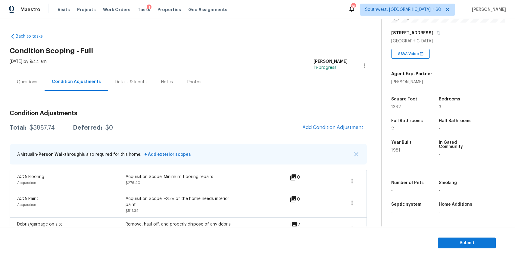
click at [29, 83] on div "Questions" at bounding box center [27, 82] width 20 height 6
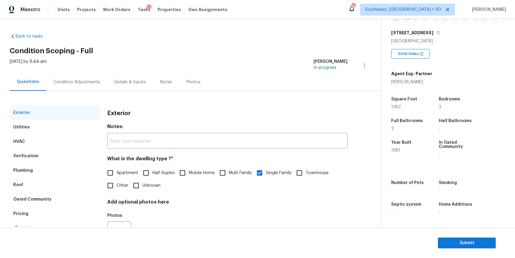
click at [93, 74] on div "Condition Adjustments" at bounding box center [76, 82] width 61 height 18
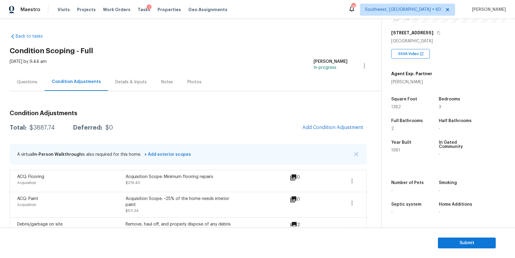
click at [54, 119] on div "Condition Adjustments Total: $3887.74 Deferred: $0 Add Condition Adjustment A v…" at bounding box center [188, 229] width 357 height 247
copy div "$3887.74"
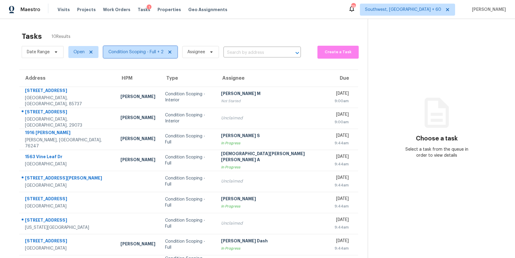
click at [152, 46] on span "Condition Scoping - Full + 2" at bounding box center [140, 52] width 74 height 12
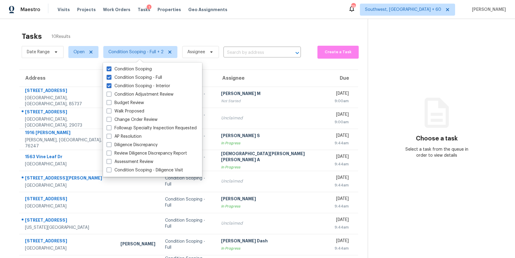
click at [185, 33] on div "Tasks 10 Results" at bounding box center [195, 37] width 346 height 16
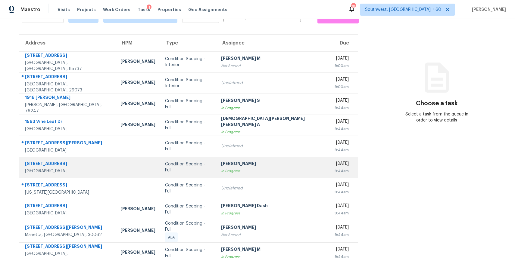
scroll to position [44, 0]
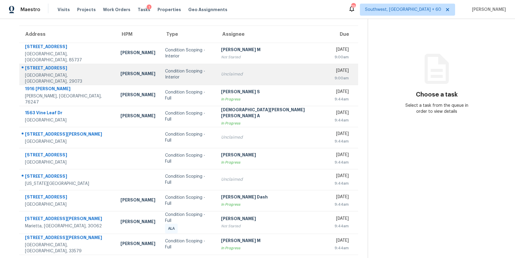
click at [165, 75] on div "Condition Scoping - Interior" at bounding box center [188, 74] width 46 height 12
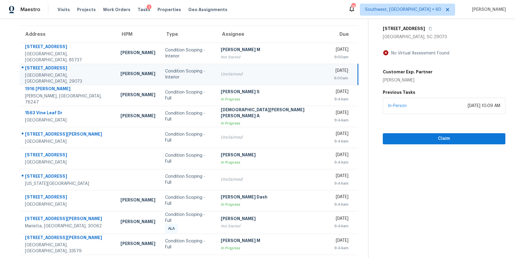
click at [380, 187] on section "Condition Scoping - Interior [DATE] by 9:00am [STREET_ADDRESS][PERSON_NAME] No …" at bounding box center [436, 117] width 137 height 285
click at [369, 173] on section "Condition Scoping - Interior [DATE] by 9:00am [STREET_ADDRESS][PERSON_NAME] No …" at bounding box center [436, 117] width 137 height 285
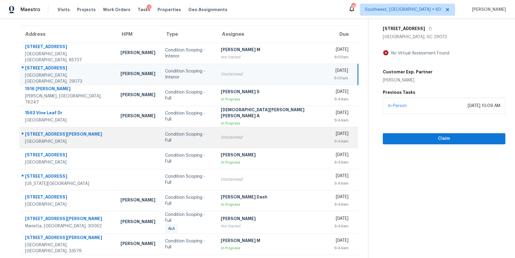
click at [272, 138] on div "Unclaimed" at bounding box center [273, 138] width 104 height 6
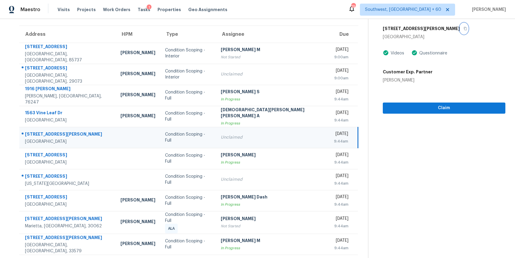
click at [464, 29] on icon "button" at bounding box center [465, 28] width 3 height 3
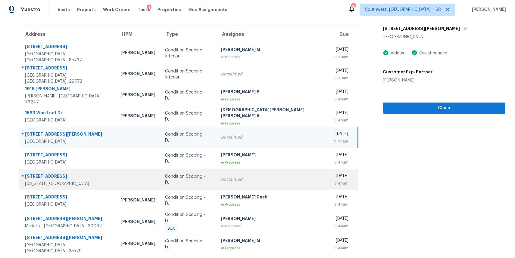
click at [248, 180] on div "Unclaimed" at bounding box center [273, 180] width 104 height 6
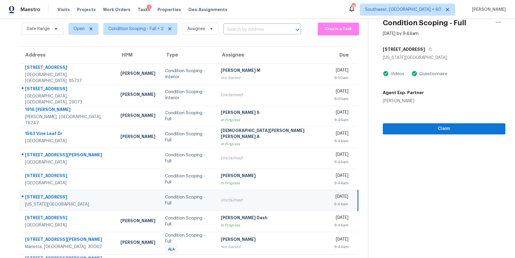
scroll to position [1, 0]
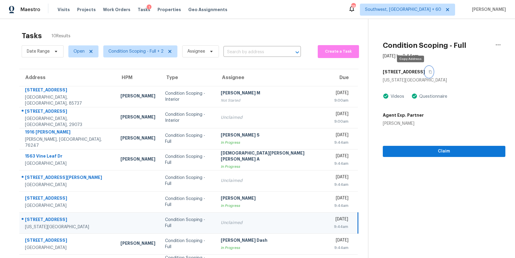
click at [425, 75] on button "button" at bounding box center [429, 72] width 8 height 11
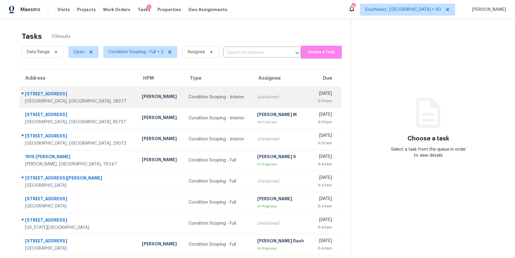
click at [257, 98] on div "Unclaimed" at bounding box center [281, 97] width 49 height 6
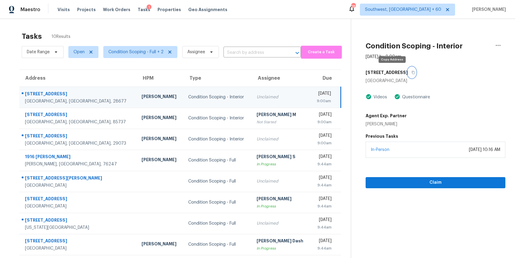
click at [412, 71] on icon "button" at bounding box center [414, 73] width 4 height 4
click at [431, 182] on span "Claim" at bounding box center [436, 183] width 130 height 8
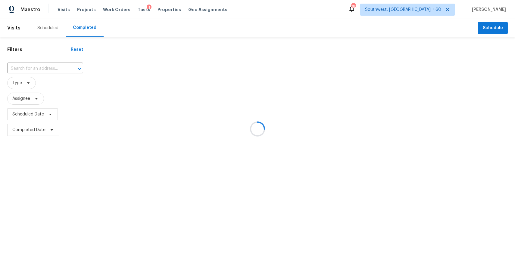
click at [51, 70] on div at bounding box center [257, 129] width 515 height 258
click at [48, 67] on div at bounding box center [257, 129] width 515 height 258
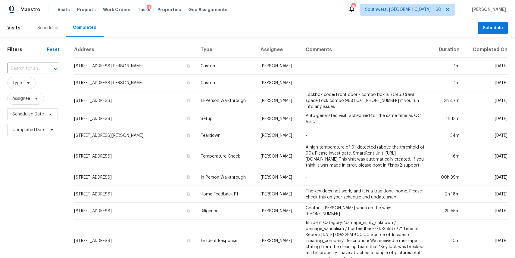
click at [48, 67] on div at bounding box center [52, 69] width 16 height 8
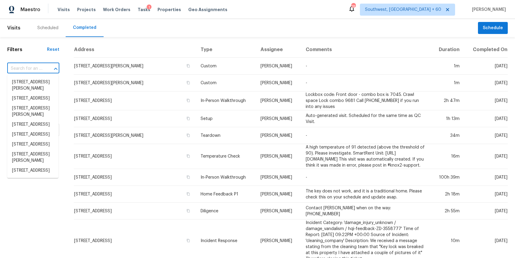
click at [48, 67] on div at bounding box center [52, 69] width 16 height 8
paste input "[STREET_ADDRESS]"
type input "[STREET_ADDRESS]"
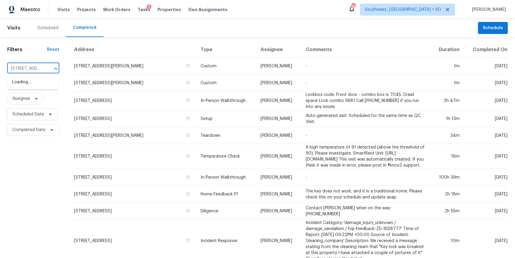
scroll to position [0, 34]
click at [48, 87] on li "[STREET_ADDRESS]" at bounding box center [32, 82] width 51 height 10
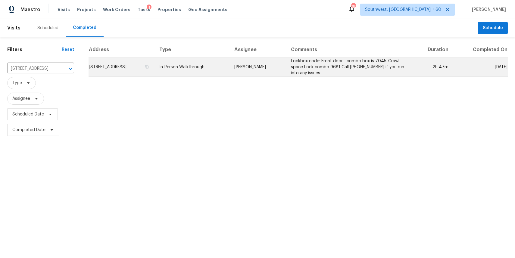
click at [273, 74] on td "[PERSON_NAME]" at bounding box center [258, 67] width 56 height 19
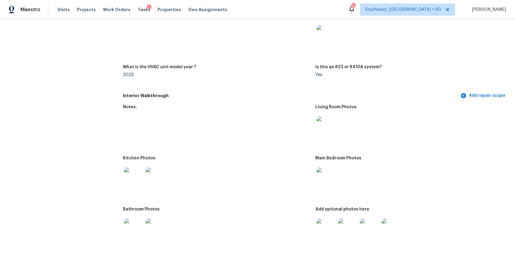
scroll to position [559, 0]
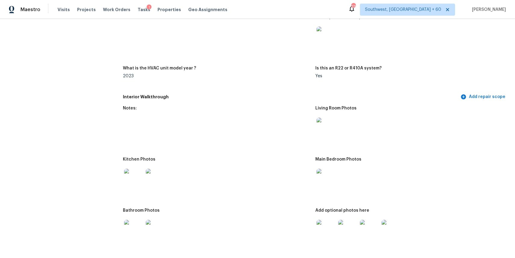
click at [322, 125] on img at bounding box center [326, 127] width 19 height 19
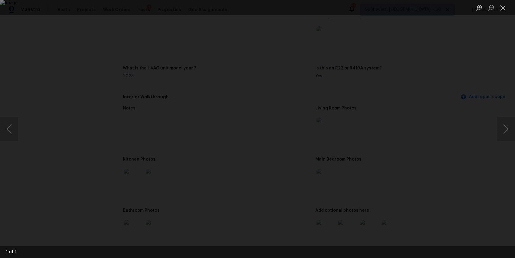
click at [483, 153] on div "Lightbox" at bounding box center [257, 129] width 515 height 258
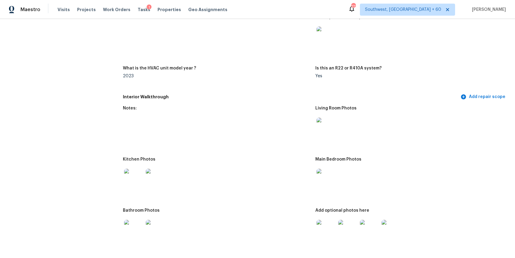
click at [330, 227] on img at bounding box center [326, 229] width 19 height 19
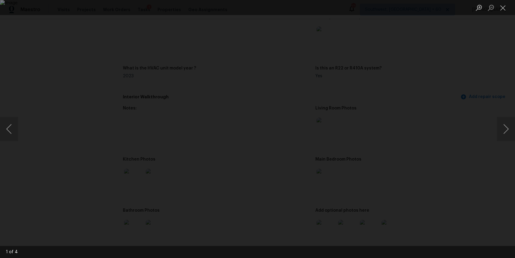
click at [465, 162] on div "Lightbox" at bounding box center [257, 129] width 515 height 258
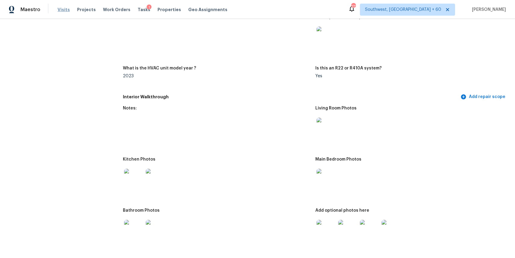
click at [65, 9] on span "Visits" at bounding box center [64, 10] width 12 height 6
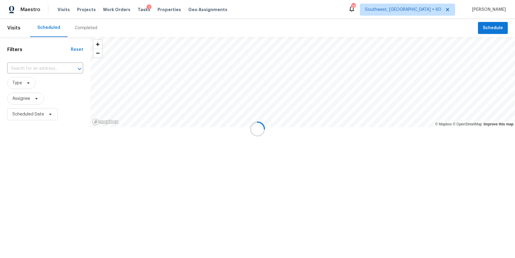
click at [83, 32] on div at bounding box center [257, 129] width 515 height 258
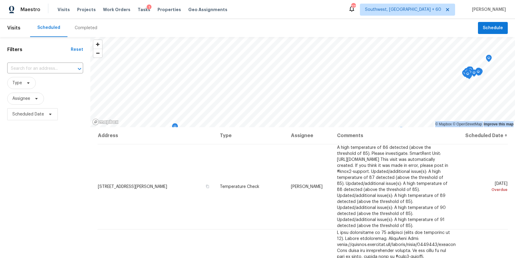
click at [83, 32] on div "Completed" at bounding box center [85, 28] width 37 height 18
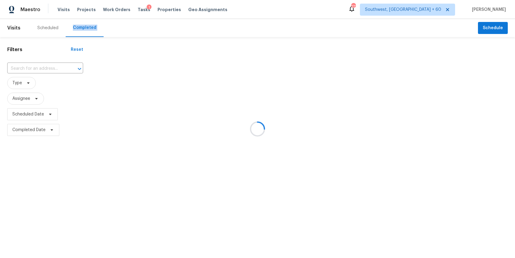
click at [84, 30] on div at bounding box center [257, 129] width 515 height 258
click at [42, 59] on div at bounding box center [257, 129] width 515 height 258
click at [48, 69] on div at bounding box center [257, 129] width 515 height 258
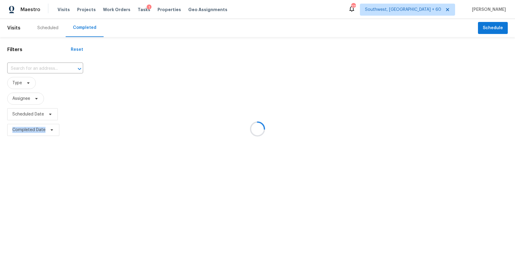
click at [48, 69] on div at bounding box center [257, 129] width 515 height 258
click at [67, 69] on div at bounding box center [75, 69] width 16 height 8
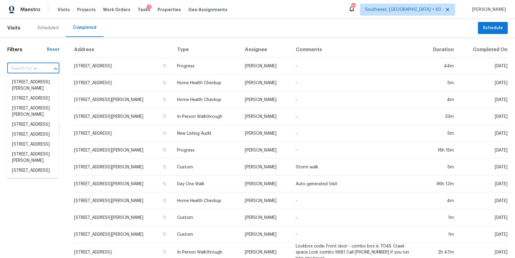
type input "v"
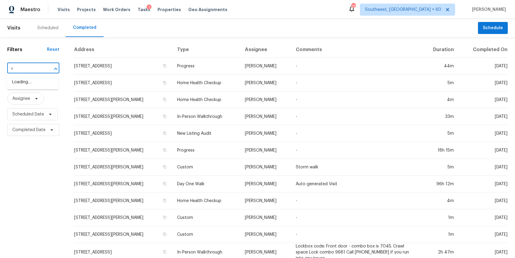
click at [48, 69] on div at bounding box center [52, 69] width 16 height 8
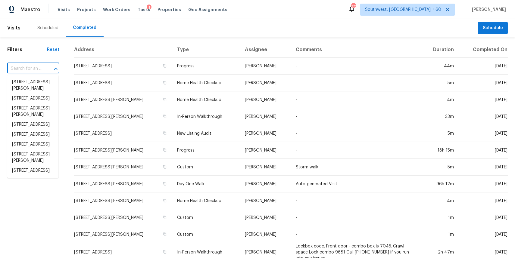
paste input "412 Heartwood Dr, Lexington, SC 29073"
type input "412 Heartwood Dr, Lexington, SC 29073"
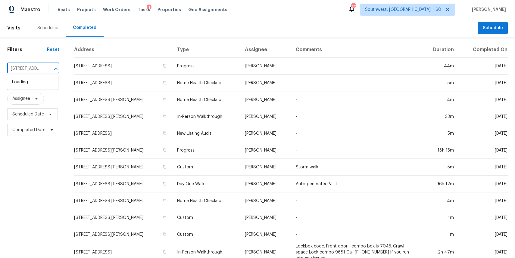
scroll to position [0, 47]
click at [36, 85] on li "412 Heartwood Dr, Lexington, SC 29073" at bounding box center [32, 82] width 51 height 10
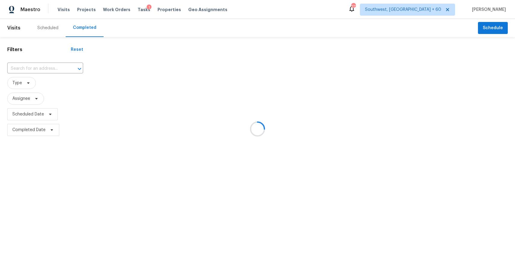
type input "412 Heartwood Dr, Lexington, SC 29073"
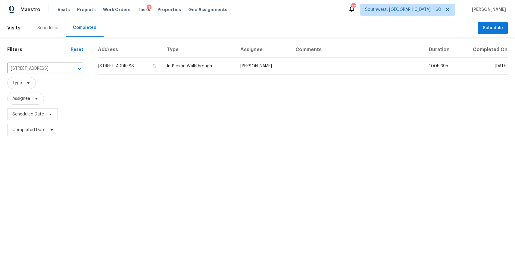
click at [228, 75] on div "Address Type Assignee Comments Duration Completed On 412 Heartwood Dr, Lexingto…" at bounding box center [302, 90] width 425 height 96
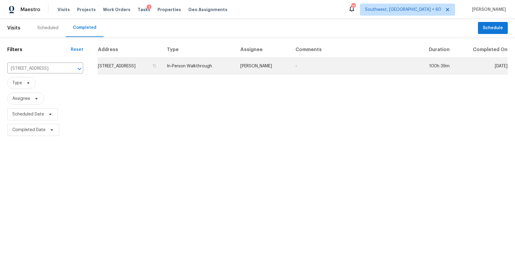
click at [236, 67] on td "In-Person Walkthrough" at bounding box center [199, 66] width 74 height 17
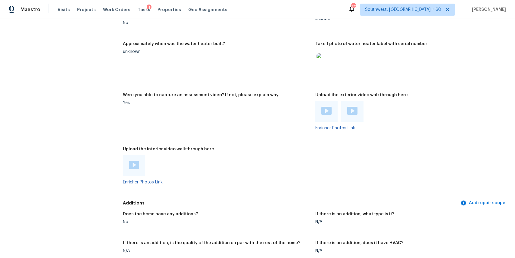
scroll to position [1156, 0]
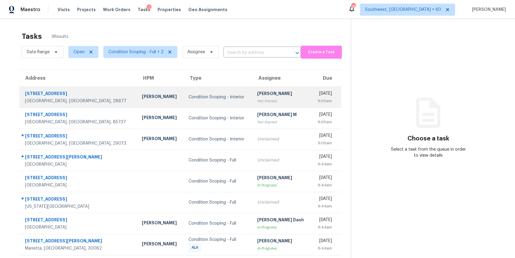
click at [257, 96] on div "[PERSON_NAME]" at bounding box center [281, 95] width 49 height 8
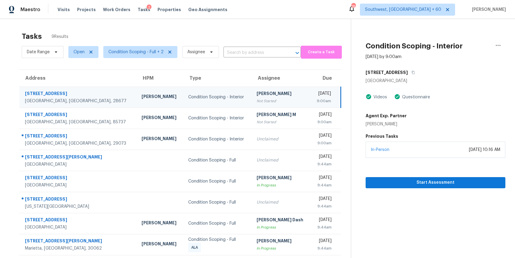
click at [257, 96] on div "[PERSON_NAME]" at bounding box center [281, 95] width 49 height 8
click at [262, 97] on div "[PERSON_NAME]" at bounding box center [281, 95] width 49 height 8
click at [453, 181] on span "Start Assessment" at bounding box center [436, 183] width 130 height 8
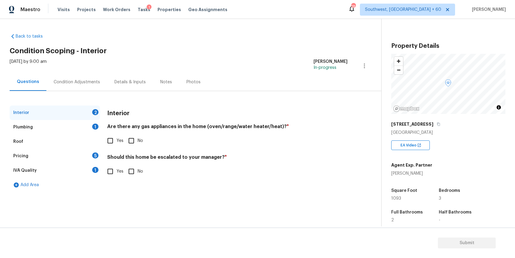
click at [414, 120] on div "[STREET_ADDRESS]" at bounding box center [448, 124] width 114 height 11
click at [437, 124] on icon "button" at bounding box center [438, 124] width 3 height 3
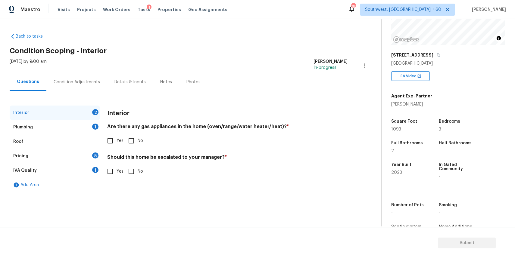
scroll to position [70, 0]
click at [137, 143] on input "No" at bounding box center [131, 141] width 13 height 13
checkbox input "true"
click at [135, 178] on input "No" at bounding box center [131, 171] width 13 height 13
checkbox input "true"
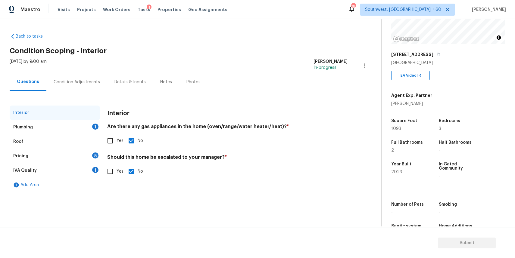
click at [83, 137] on div "Roof" at bounding box center [55, 142] width 90 height 14
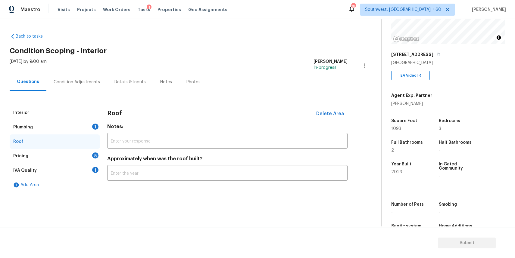
click at [93, 127] on div "1" at bounding box center [95, 127] width 6 height 6
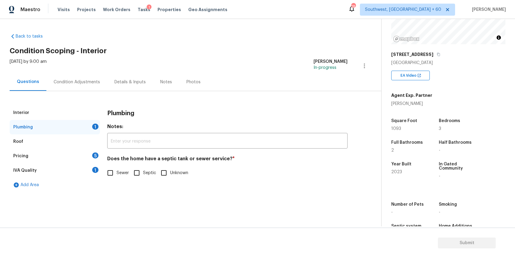
click at [138, 172] on input "Septic" at bounding box center [136, 173] width 13 height 13
checkbox input "true"
click at [77, 157] on div "Pricing 5" at bounding box center [55, 156] width 90 height 14
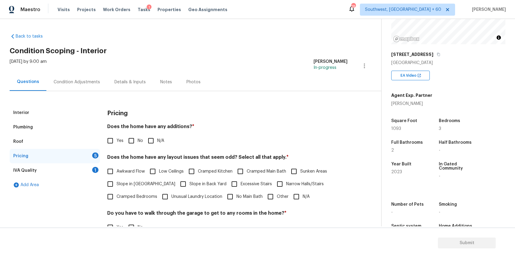
click at [151, 141] on input "N/A" at bounding box center [151, 141] width 13 height 13
checkbox input "true"
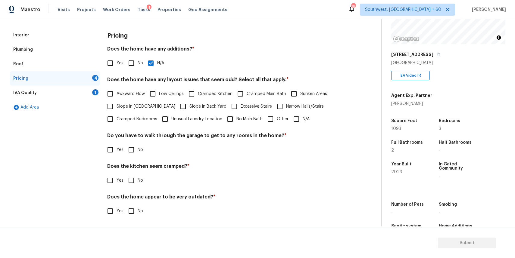
click at [299, 117] on input "N/A" at bounding box center [296, 119] width 13 height 13
checkbox input "true"
click at [145, 155] on div "Yes No" at bounding box center [227, 150] width 240 height 13
click at [141, 153] on span "No" at bounding box center [140, 150] width 5 height 6
click at [138, 153] on input "No" at bounding box center [131, 150] width 13 height 13
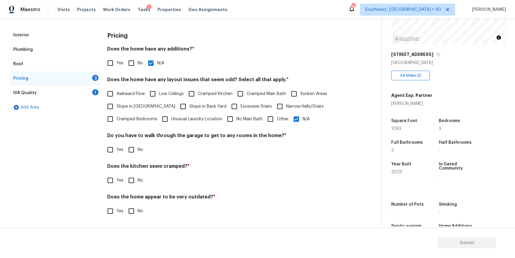
checkbox input "true"
click at [142, 182] on span "No" at bounding box center [140, 181] width 5 height 6
click at [138, 182] on input "No" at bounding box center [131, 180] width 13 height 13
checkbox input "true"
click at [137, 207] on input "No" at bounding box center [131, 211] width 13 height 13
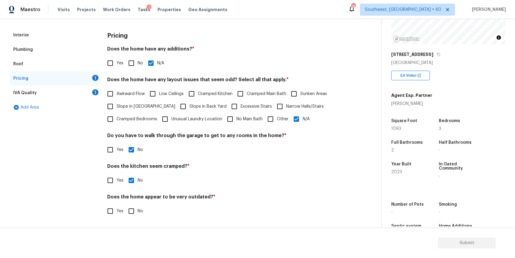
checkbox input "true"
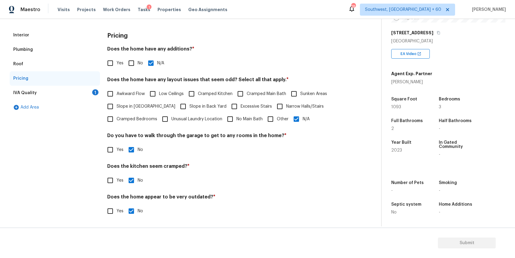
scroll to position [21, 0]
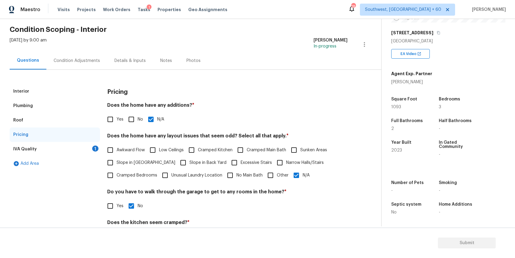
click at [90, 148] on div "IVA Quality 1" at bounding box center [55, 149] width 90 height 14
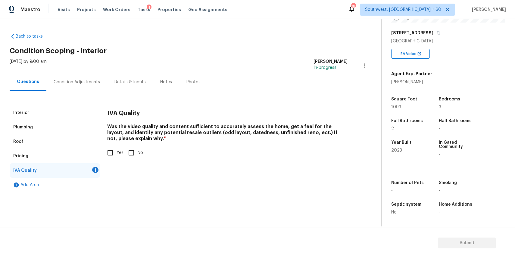
click at [107, 149] on input "Yes" at bounding box center [110, 153] width 13 height 13
checkbox input "true"
click at [91, 80] on div "Condition Adjustments" at bounding box center [77, 82] width 46 height 6
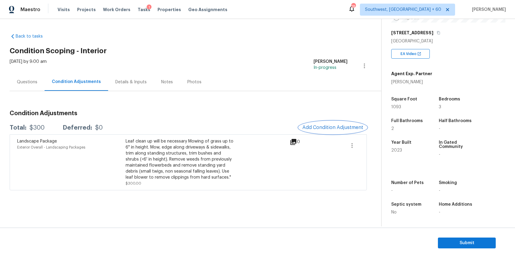
click at [350, 130] on span "Add Condition Adjustment" at bounding box center [332, 127] width 61 height 5
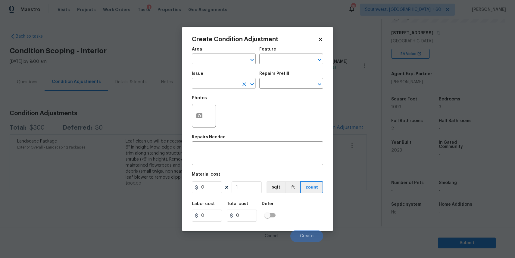
click at [221, 89] on input "text" at bounding box center [215, 84] width 47 height 9
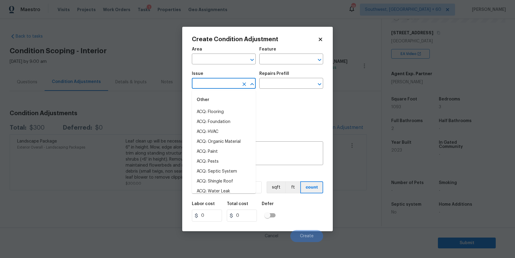
click at [221, 89] on input "text" at bounding box center [215, 84] width 47 height 9
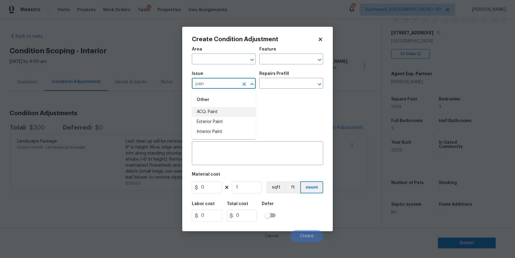
click at [217, 111] on li "ACQ: Paint" at bounding box center [224, 112] width 64 height 10
type input "ACQ: Paint"
click at [281, 87] on input "text" at bounding box center [282, 84] width 47 height 9
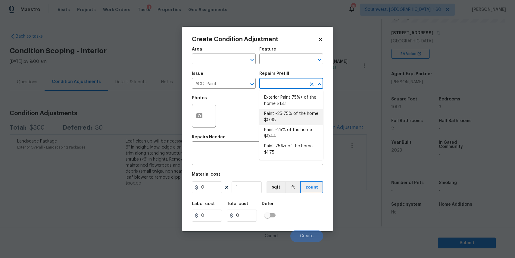
click at [300, 132] on li "Paint ~25% of the home $0.44" at bounding box center [291, 133] width 64 height 16
type input "Acquisition"
type textarea "Acquisition Scope: ~25% of the home needs interior paint"
type input "0.44"
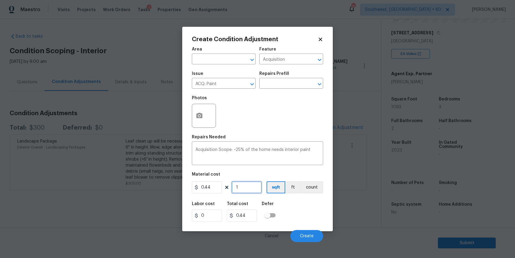
click at [261, 186] on input "1" at bounding box center [247, 188] width 30 height 12
type input "0"
type input "1"
type input "0.44"
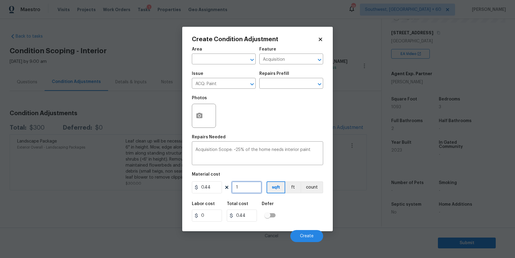
type input "10"
type input "4.4"
type input "108"
type input "47.52"
type input "10"
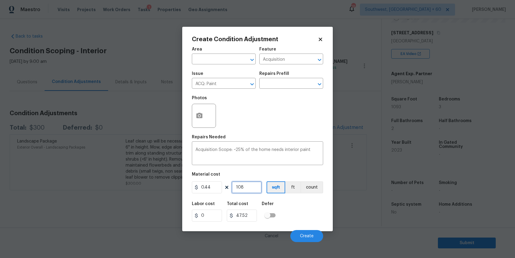
type input "4.4"
type input "109"
type input "47.96"
type input "1093"
type input "480.92"
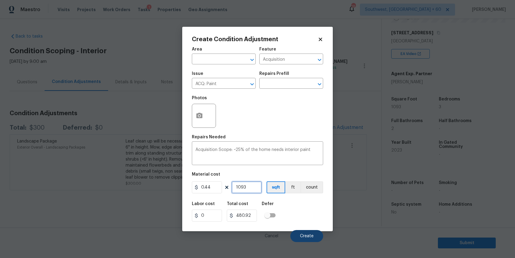
type input "1093"
click at [317, 239] on button "Create" at bounding box center [306, 236] width 33 height 12
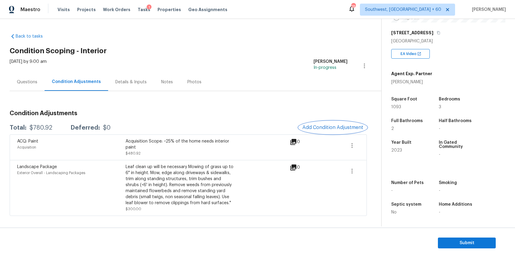
click at [330, 127] on span "Add Condition Adjustment" at bounding box center [332, 127] width 61 height 5
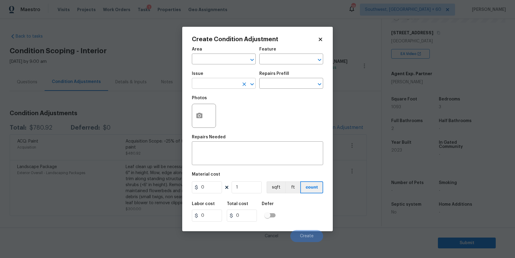
click at [215, 86] on input "text" at bounding box center [215, 84] width 47 height 9
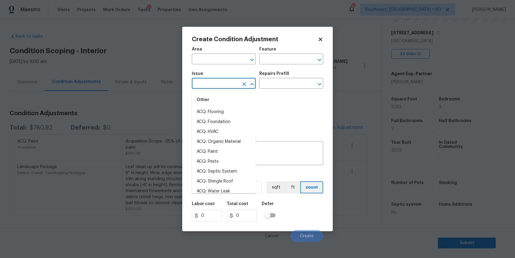
click at [215, 86] on input "text" at bounding box center [215, 84] width 47 height 9
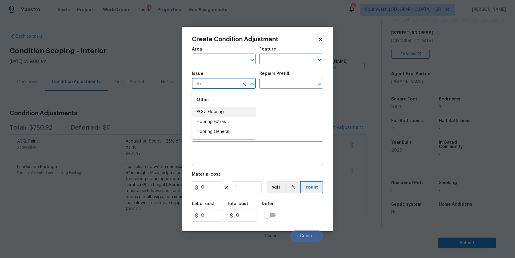
click at [224, 108] on li "ACQ: Flooring" at bounding box center [224, 112] width 64 height 10
type input "ACQ: Flooring"
click at [271, 95] on div "Photos" at bounding box center [257, 111] width 131 height 39
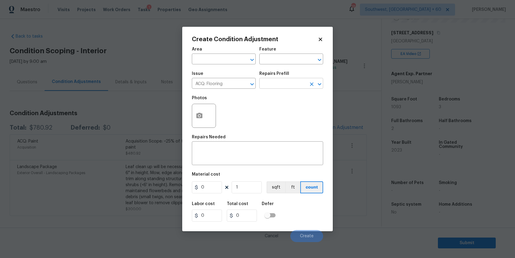
click at [279, 89] on input "text" at bounding box center [282, 84] width 47 height 9
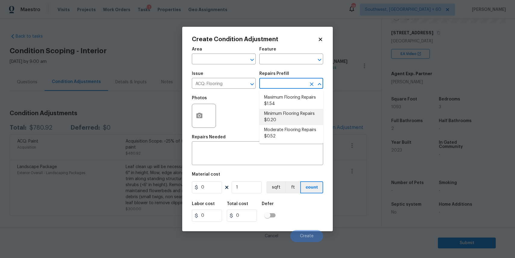
click at [283, 117] on li "Minimum Flooring Repairs $0.20" at bounding box center [291, 117] width 64 height 16
type input "Acquisition"
type textarea "Acquisition Scope: Minimum flooring repairs"
type input "0.2"
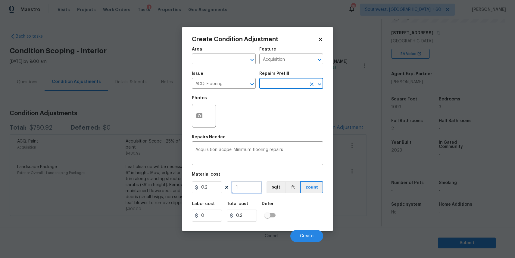
click at [246, 186] on input "1" at bounding box center [247, 188] width 30 height 12
type input "10"
type input "2"
type input "109"
type input "21.8"
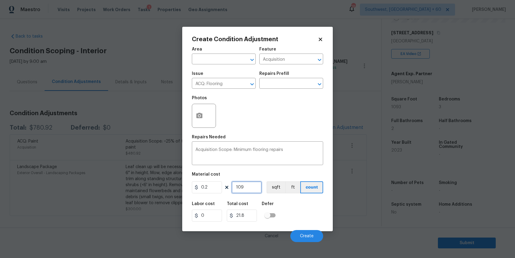
type input "1093"
type input "218.6"
type input "1093"
click at [313, 238] on span "Create" at bounding box center [307, 236] width 14 height 5
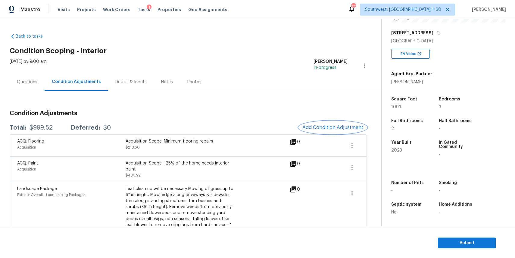
scroll to position [14, 0]
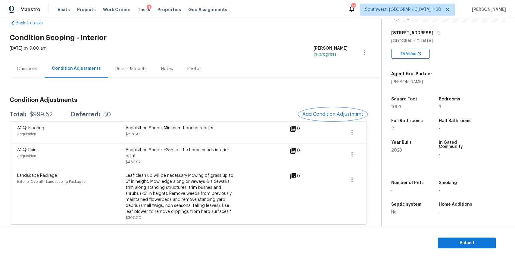
click at [339, 113] on span "Add Condition Adjustment" at bounding box center [332, 114] width 61 height 5
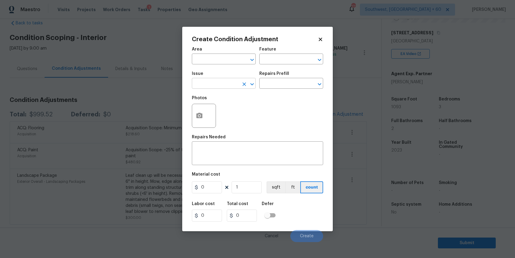
click at [226, 85] on input "text" at bounding box center [215, 84] width 47 height 9
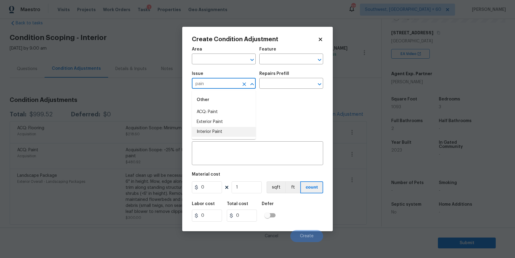
click at [231, 130] on li "Interior Paint" at bounding box center [224, 132] width 64 height 10
type input "Interior Paint"
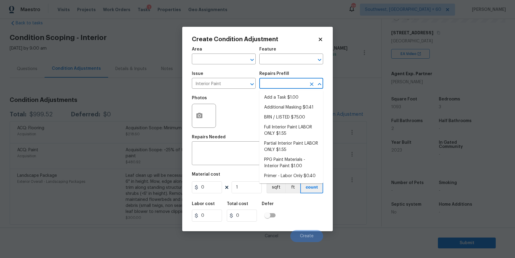
click at [274, 84] on input "text" at bounding box center [282, 84] width 47 height 9
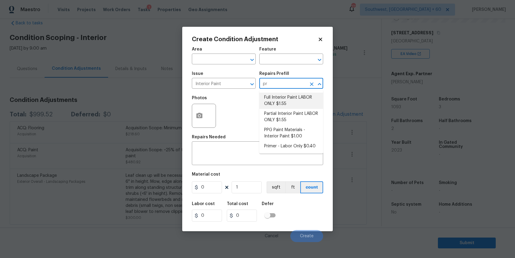
type input "pri"
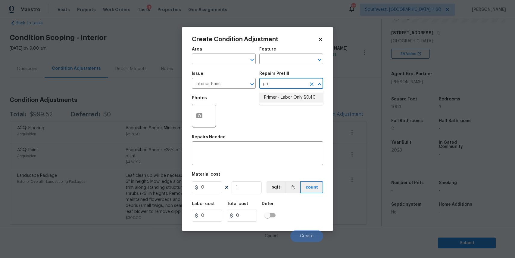
click at [297, 95] on li "Primer - Labor Only $0.40" at bounding box center [291, 98] width 64 height 10
type input "Overall Paint"
type textarea "Interior primer - PRIMER PROVIDED BY OPENDOOR - All nails, screws, drywall anch…"
type input "0.4"
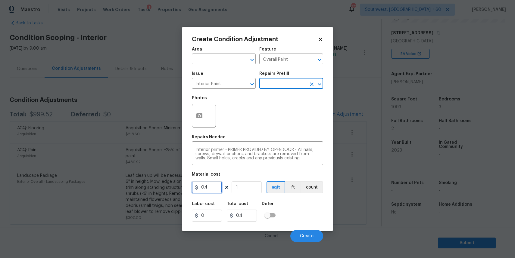
click at [210, 187] on input "0.4" at bounding box center [207, 188] width 30 height 12
type input "200"
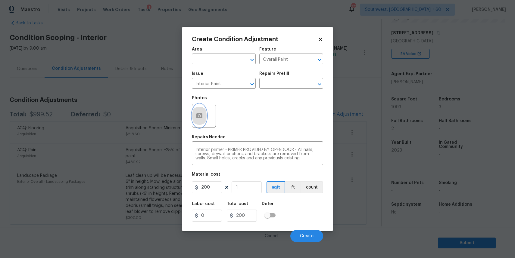
click at [201, 116] on icon "button" at bounding box center [199, 115] width 6 height 5
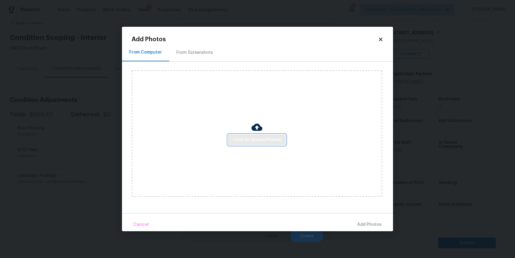
click at [245, 143] on span "Click to Upload Photos" at bounding box center [257, 140] width 48 height 8
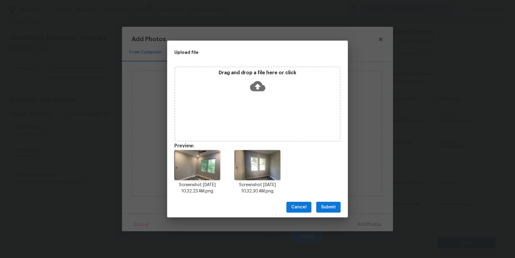
click at [331, 201] on div "Cancel Submit" at bounding box center [257, 207] width 181 height 21
click at [333, 206] on span "Submit" at bounding box center [328, 208] width 15 height 8
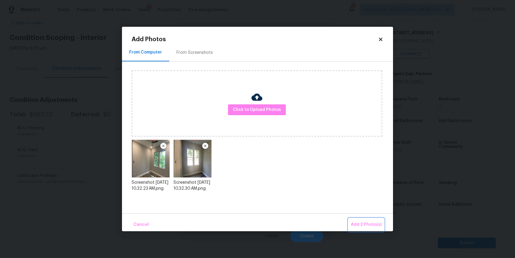
click at [372, 227] on span "Add 2 Photo(s)" at bounding box center [366, 225] width 31 height 8
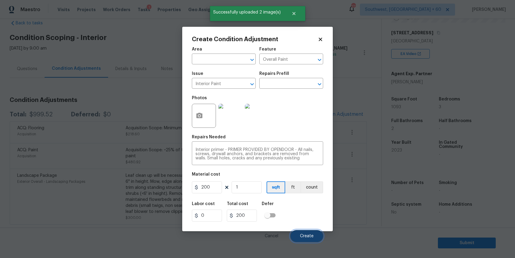
click at [309, 236] on span "Create" at bounding box center [307, 236] width 14 height 5
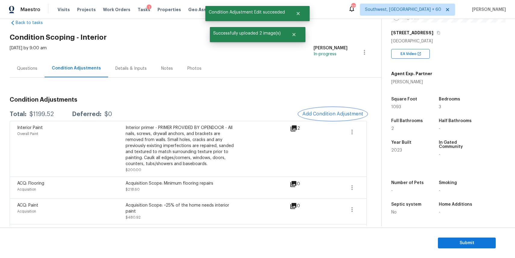
scroll to position [0, 0]
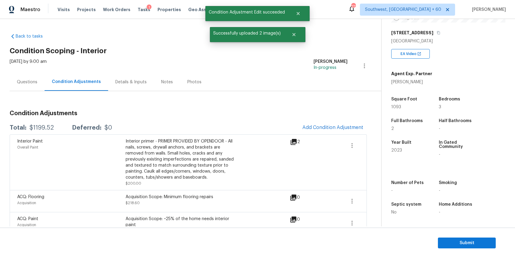
click at [27, 83] on div "Questions" at bounding box center [27, 82] width 20 height 6
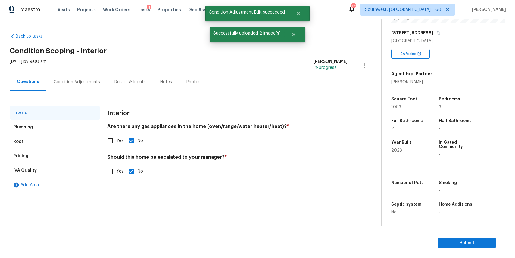
click at [69, 84] on div "Condition Adjustments" at bounding box center [77, 82] width 46 height 6
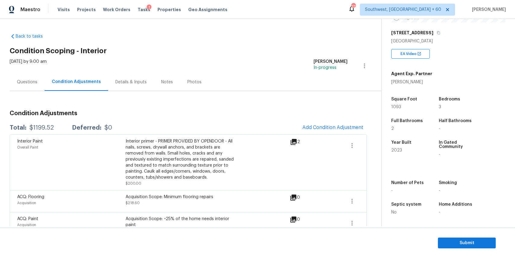
click at [32, 85] on div "Questions" at bounding box center [27, 82] width 35 height 18
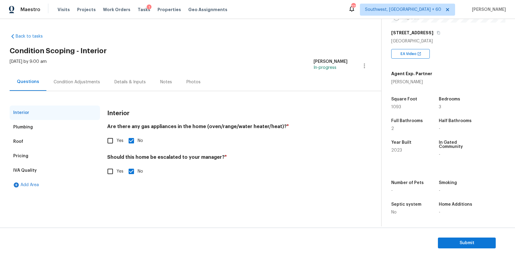
click at [72, 80] on div "Condition Adjustments" at bounding box center [77, 82] width 46 height 6
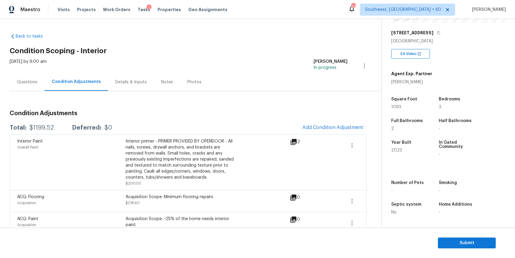
click at [50, 127] on div "$1199.52" at bounding box center [42, 128] width 24 height 6
copy div "$1199.52"
click at [31, 70] on div "Wed, Oct 15 2025 by 9:00 am" at bounding box center [28, 66] width 37 height 14
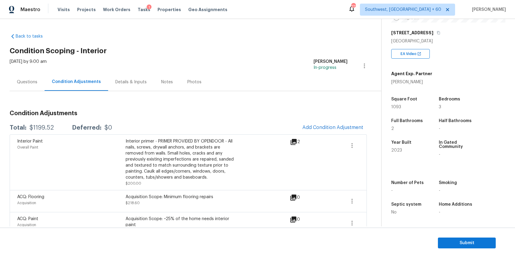
click at [33, 77] on div "Questions" at bounding box center [27, 82] width 35 height 18
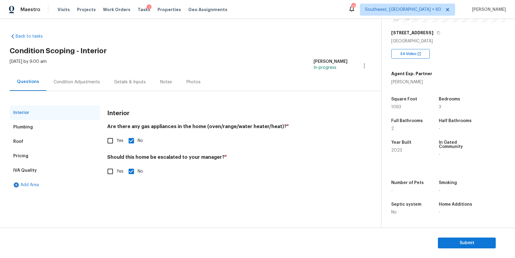
click at [90, 78] on div "Condition Adjustments" at bounding box center [76, 82] width 61 height 18
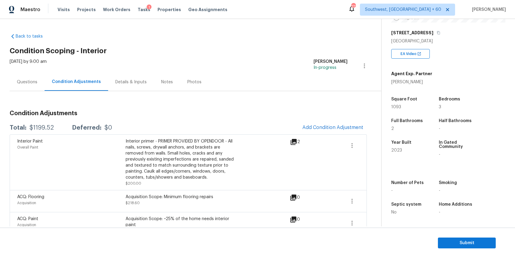
click at [40, 84] on div "Questions" at bounding box center [27, 82] width 35 height 18
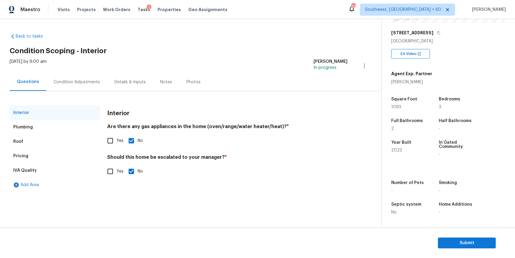
click at [83, 83] on div "Condition Adjustments" at bounding box center [77, 82] width 46 height 6
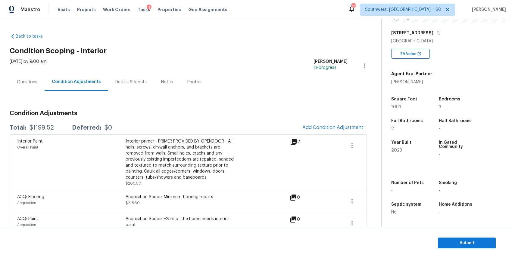
click at [33, 84] on div "Questions" at bounding box center [27, 82] width 20 height 6
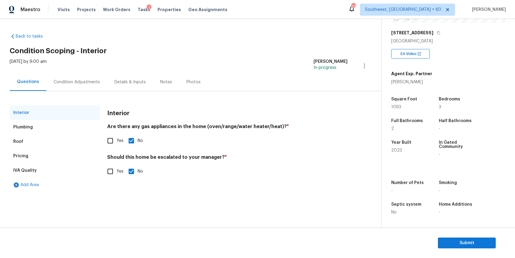
click at [77, 76] on div "Condition Adjustments" at bounding box center [76, 82] width 61 height 18
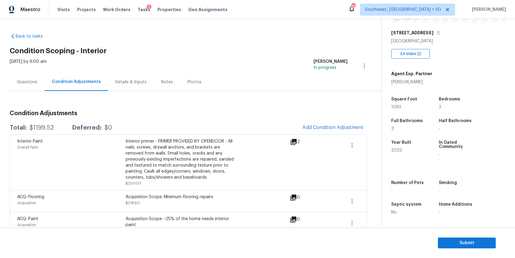
click at [29, 77] on div "Questions" at bounding box center [27, 82] width 35 height 18
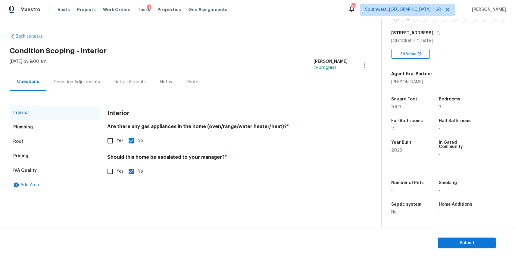
click at [92, 80] on div "Condition Adjustments" at bounding box center [77, 82] width 46 height 6
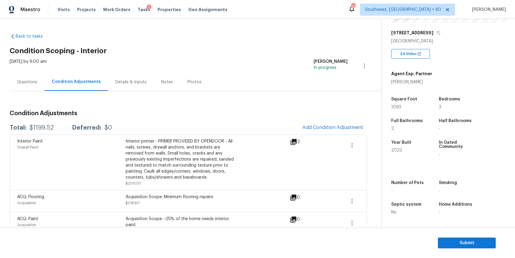
click at [43, 82] on div "Questions" at bounding box center [27, 82] width 35 height 18
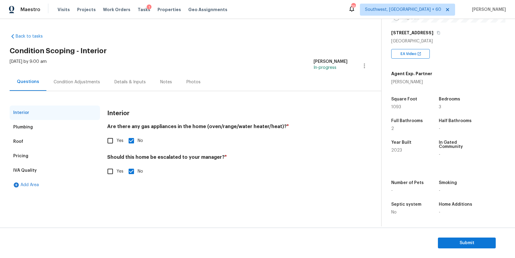
click at [90, 86] on div "Condition Adjustments" at bounding box center [76, 82] width 61 height 18
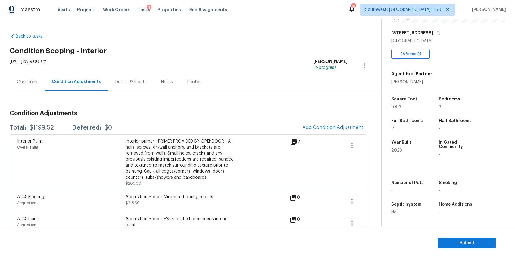
click at [30, 94] on div "Condition Adjustments Total: $1199.52 Deferred: $0 Add Condition Adjustment Int…" at bounding box center [188, 192] width 357 height 203
click at [31, 86] on div "Questions" at bounding box center [27, 82] width 35 height 18
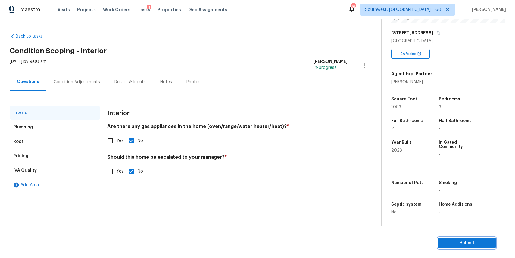
click at [476, 240] on span "Submit" at bounding box center [467, 244] width 48 height 8
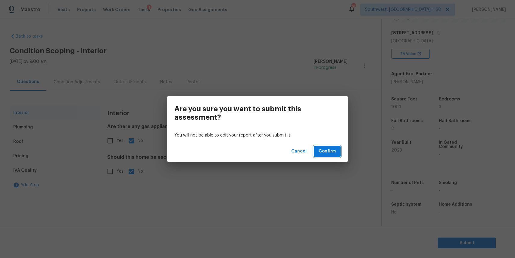
click at [330, 152] on span "Confirm" at bounding box center [327, 152] width 17 height 8
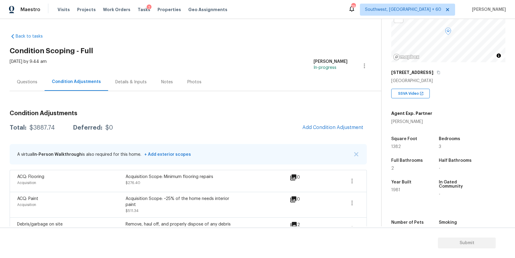
scroll to position [18, 0]
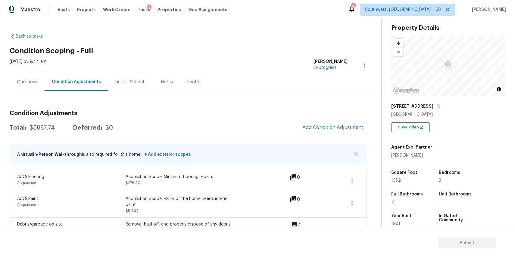
click at [30, 86] on div "Questions" at bounding box center [27, 82] width 35 height 18
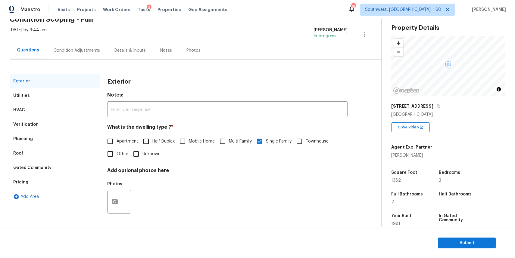
scroll to position [92, 0]
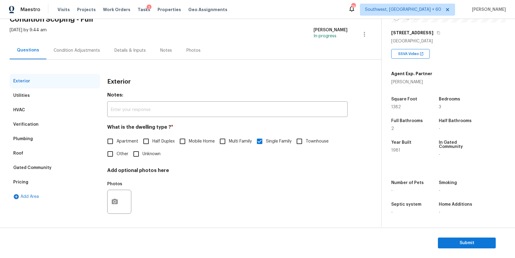
click at [97, 50] on div "Condition Adjustments" at bounding box center [76, 51] width 61 height 18
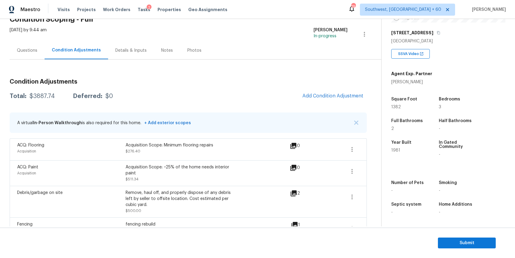
scroll to position [129, 0]
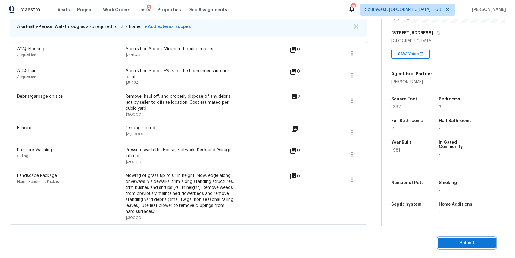
click at [470, 243] on span "Submit" at bounding box center [467, 244] width 48 height 8
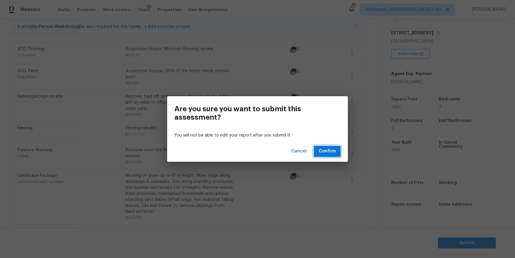
click at [336, 149] on button "Confirm" at bounding box center [327, 151] width 27 height 11
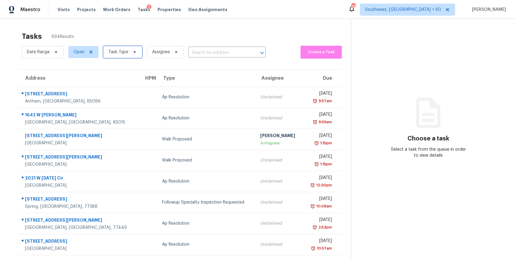
click at [114, 49] on span "Task Type" at bounding box center [118, 52] width 20 height 6
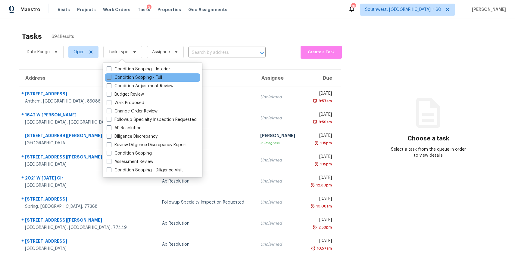
click at [142, 76] on label "Condition Scoping - Full" at bounding box center [134, 78] width 55 height 6
click at [111, 76] on input "Condition Scoping - Full" at bounding box center [109, 77] width 4 height 4
checkbox input "true"
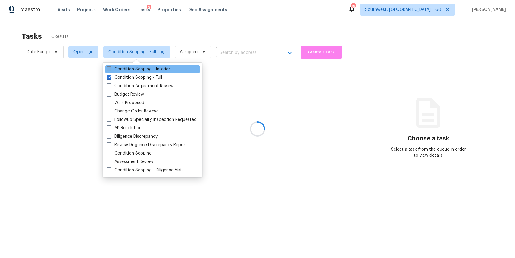
click at [149, 69] on label "Condition Scoping - Interior" at bounding box center [139, 69] width 64 height 6
click at [111, 69] on input "Condition Scoping - Interior" at bounding box center [109, 68] width 4 height 4
checkbox input "true"
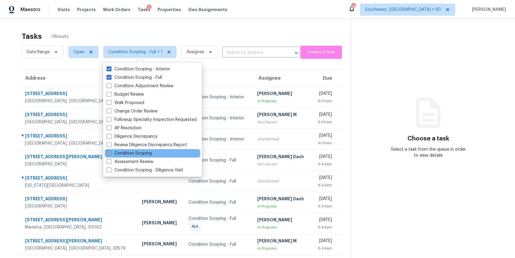
click at [140, 155] on label "Condition Scoping" at bounding box center [129, 154] width 45 height 6
click at [111, 155] on input "Condition Scoping" at bounding box center [109, 153] width 4 height 4
checkbox input "true"
click at [399, 89] on section "Choose a task Select a task from the queue in order to view details" at bounding box center [428, 148] width 155 height 258
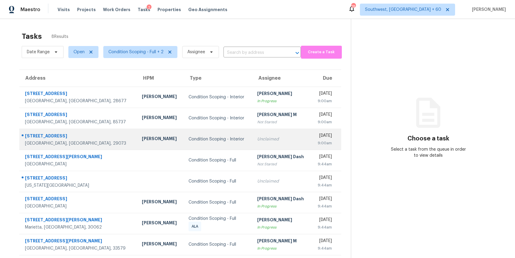
scroll to position [19, 0]
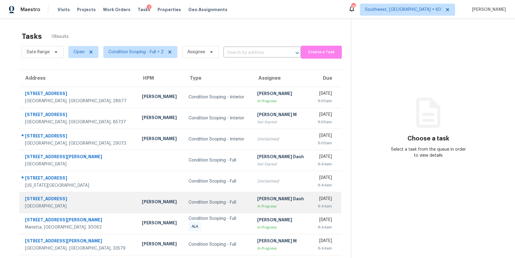
scroll to position [19, 0]
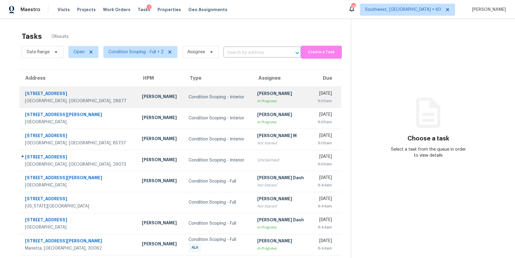
scroll to position [23, 0]
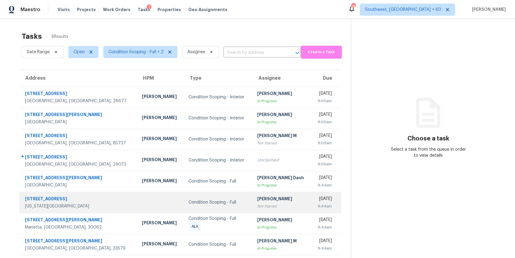
scroll to position [19, 0]
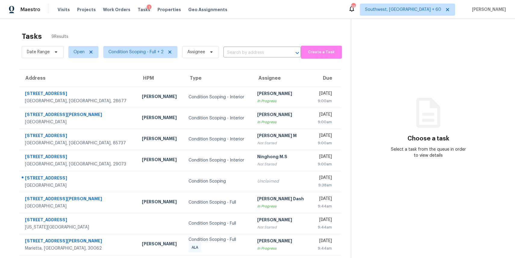
scroll to position [23, 0]
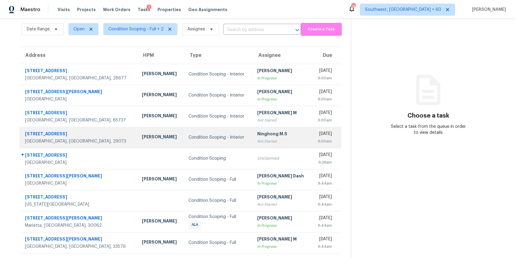
click at [268, 142] on div "Not Started" at bounding box center [281, 142] width 49 height 6
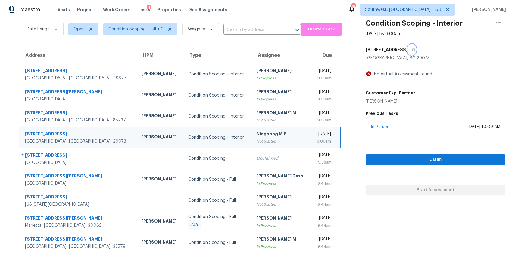
click at [408, 49] on button "button" at bounding box center [412, 49] width 8 height 11
click at [412, 49] on icon "button" at bounding box center [414, 50] width 4 height 4
click at [412, 49] on icon "button" at bounding box center [413, 49] width 3 height 3
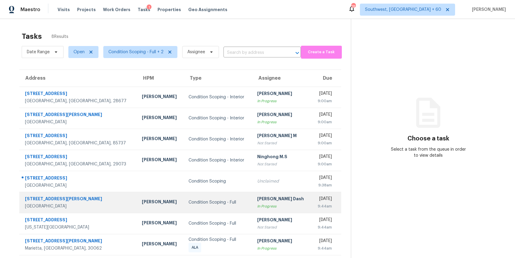
scroll to position [19, 0]
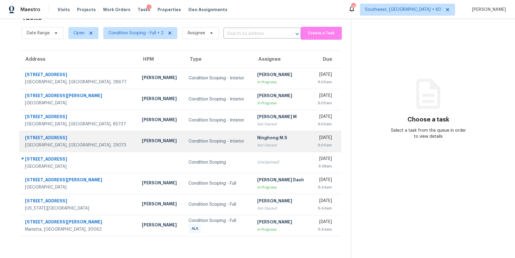
click at [257, 143] on div "Not Started" at bounding box center [281, 145] width 49 height 6
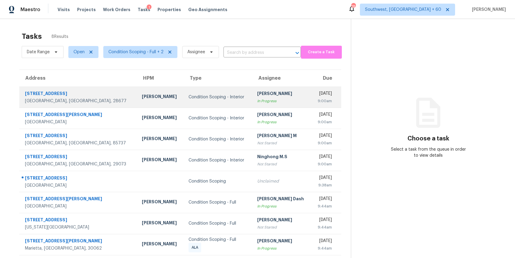
scroll to position [19, 0]
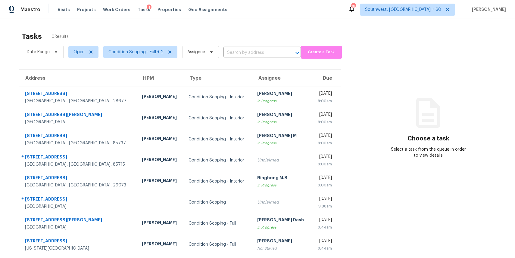
scroll to position [23, 0]
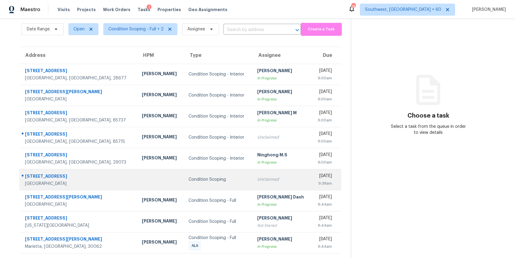
click at [252, 174] on td "Unclaimed" at bounding box center [281, 179] width 59 height 21
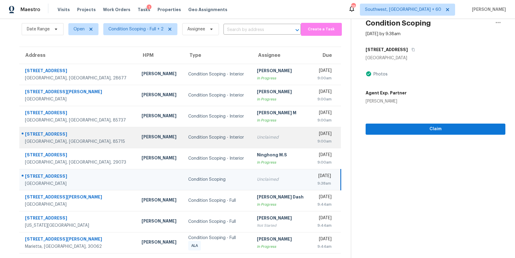
click at [261, 133] on td "Unclaimed" at bounding box center [281, 137] width 59 height 21
